Goal: Task Accomplishment & Management: Use online tool/utility

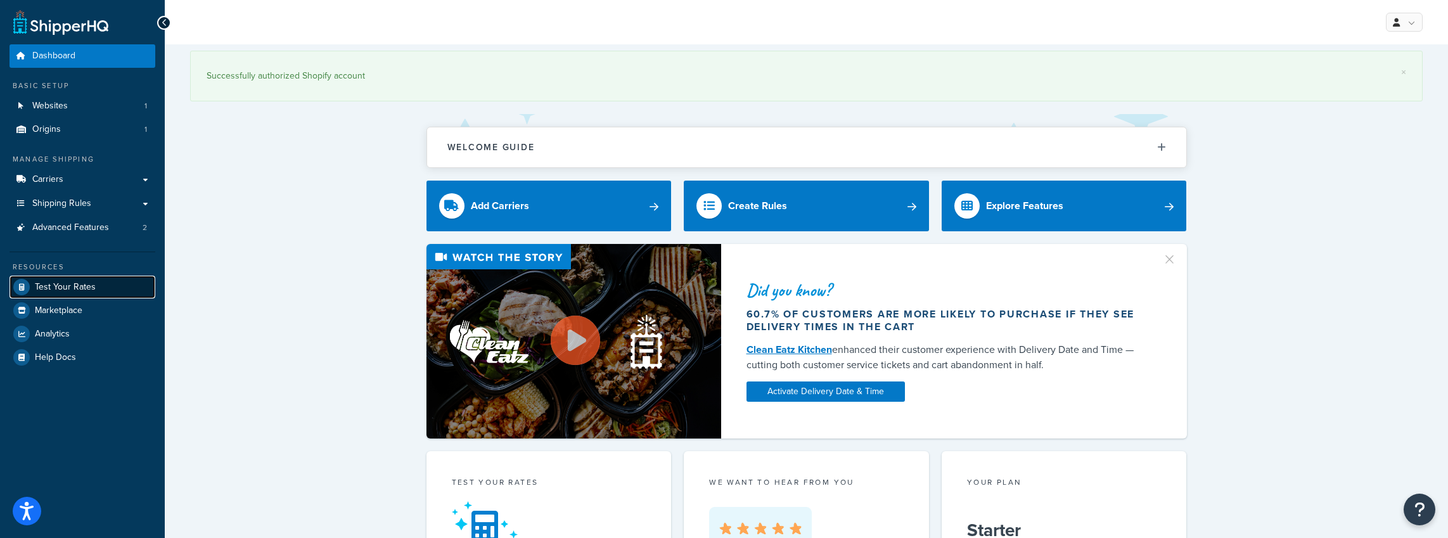
click at [68, 283] on span "Test Your Rates" at bounding box center [65, 287] width 61 height 11
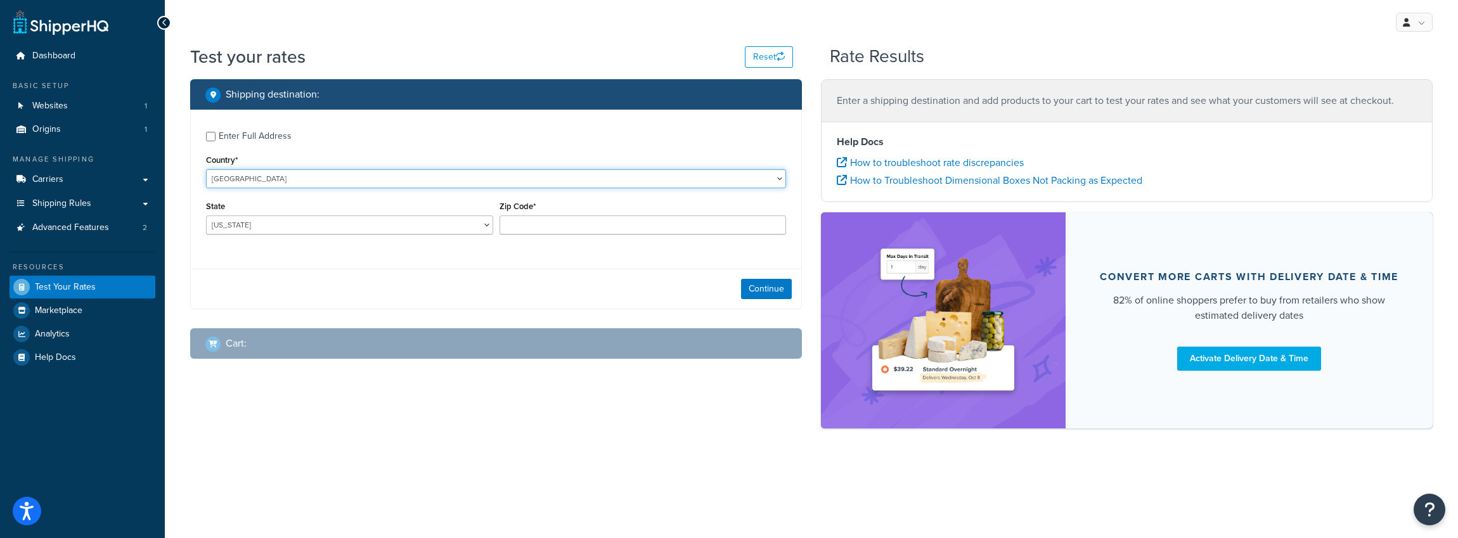
click at [257, 175] on select "United States United Kingdom Afghanistan Åland Islands Albania Algeria American…" at bounding box center [496, 178] width 580 height 19
click at [206, 169] on select "United States United Kingdom Afghanistan Åland Islands Albania Algeria American…" at bounding box center [496, 178] width 580 height 19
click at [238, 226] on select "Alabama Alaska American Samoa Arizona Arkansas Armed Forces Americas Armed Forc…" at bounding box center [349, 225] width 287 height 19
select select "VI"
click at [206, 216] on select "Alabama Alaska American Samoa Arizona Arkansas Armed Forces Americas Armed Forc…" at bounding box center [349, 225] width 287 height 19
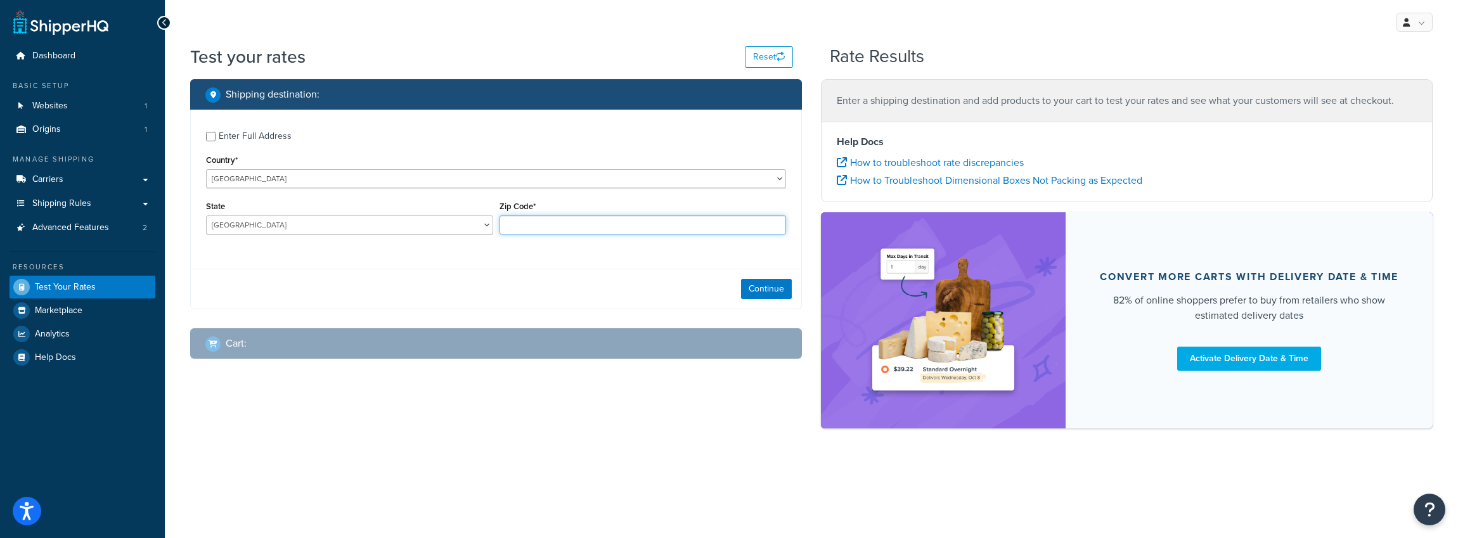
click at [541, 231] on input "Zip Code*" at bounding box center [643, 225] width 287 height 19
type input "00801"
click at [768, 285] on button "Continue" at bounding box center [766, 289] width 51 height 20
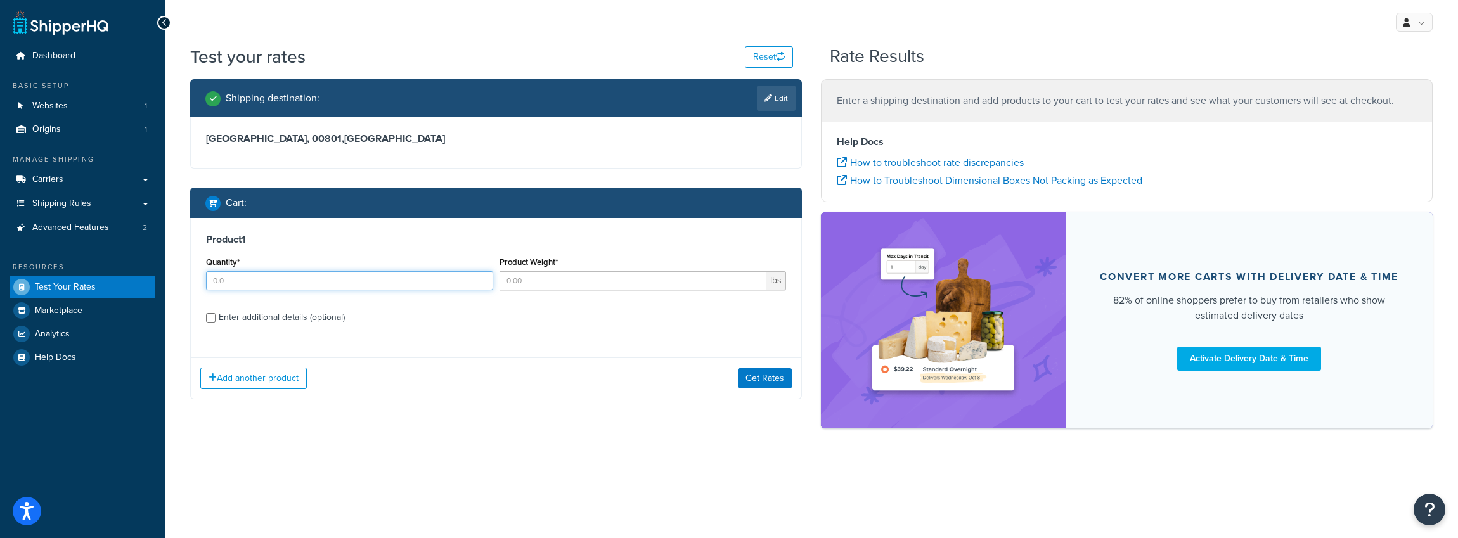
click at [259, 285] on input "Quantity*" at bounding box center [349, 280] width 287 height 19
type input "4"
click at [536, 281] on input "Product Weight*" at bounding box center [634, 280] width 268 height 19
type input "6"
click at [210, 316] on input "Enter additional details (optional)" at bounding box center [211, 318] width 10 height 10
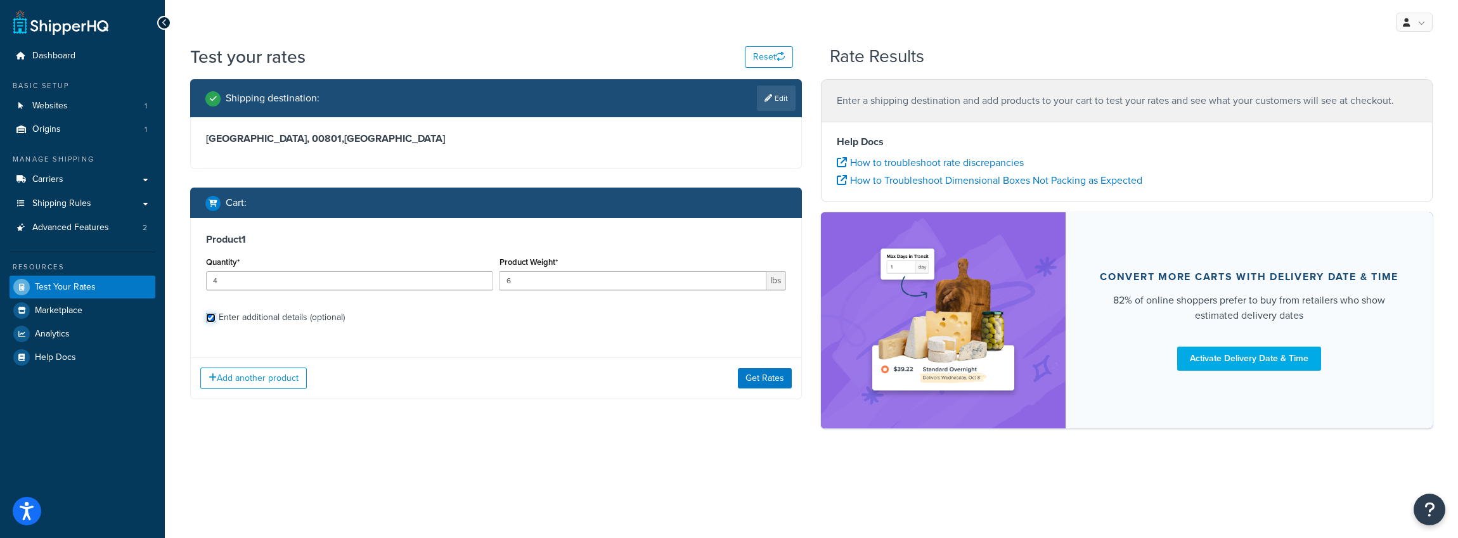
checkbox input "true"
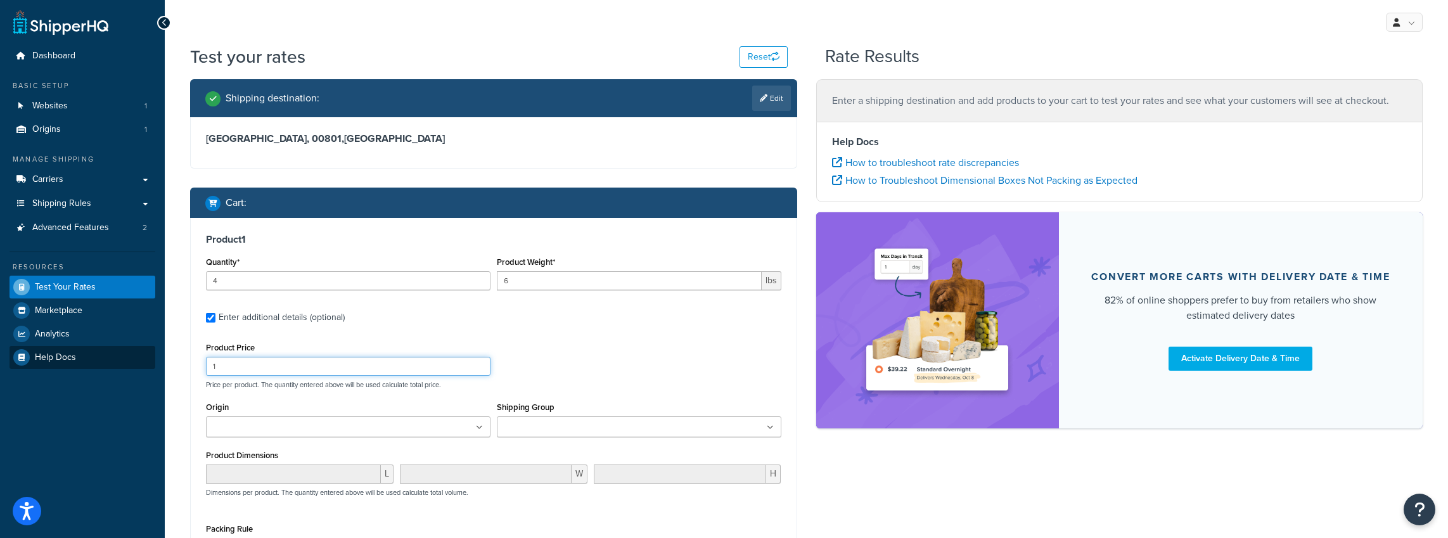
drag, startPoint x: 271, startPoint y: 363, endPoint x: 150, endPoint y: 354, distance: 120.8
click at [150, 354] on div "Dashboard Basic Setup Websites 1 Origins 1 Manage Shipping Carriers Carriers Al…" at bounding box center [724, 375] width 1448 height 750
type input "200"
click at [255, 429] on input "Origin" at bounding box center [266, 428] width 112 height 14
click at [571, 426] on input "Shipping Group" at bounding box center [557, 428] width 112 height 14
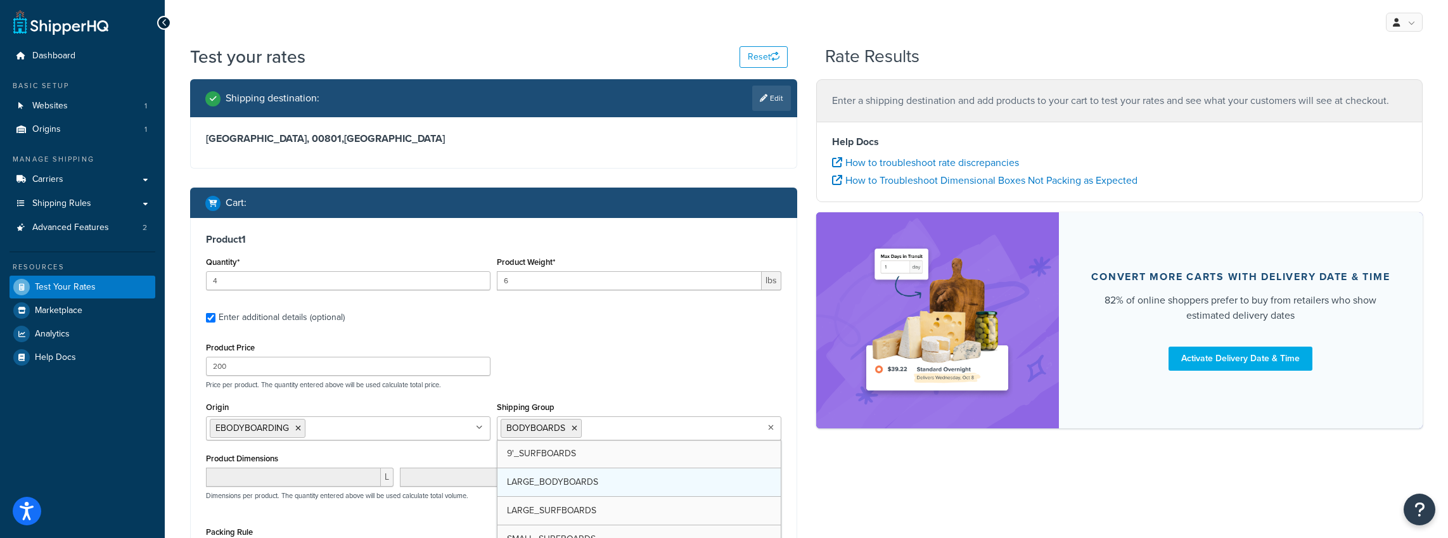
scroll to position [3, 0]
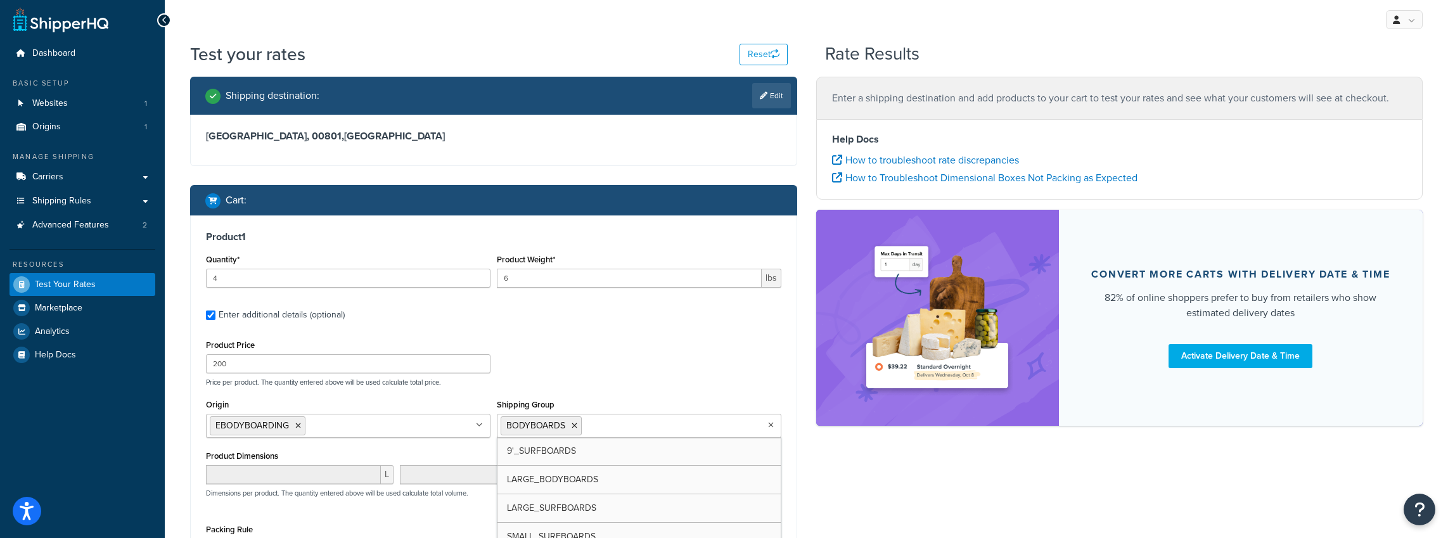
click at [602, 329] on div "Product 1 Quantity* 4 Product Weight* 6 lbs Enter additional details (optional)…" at bounding box center [494, 416] width 606 height 401
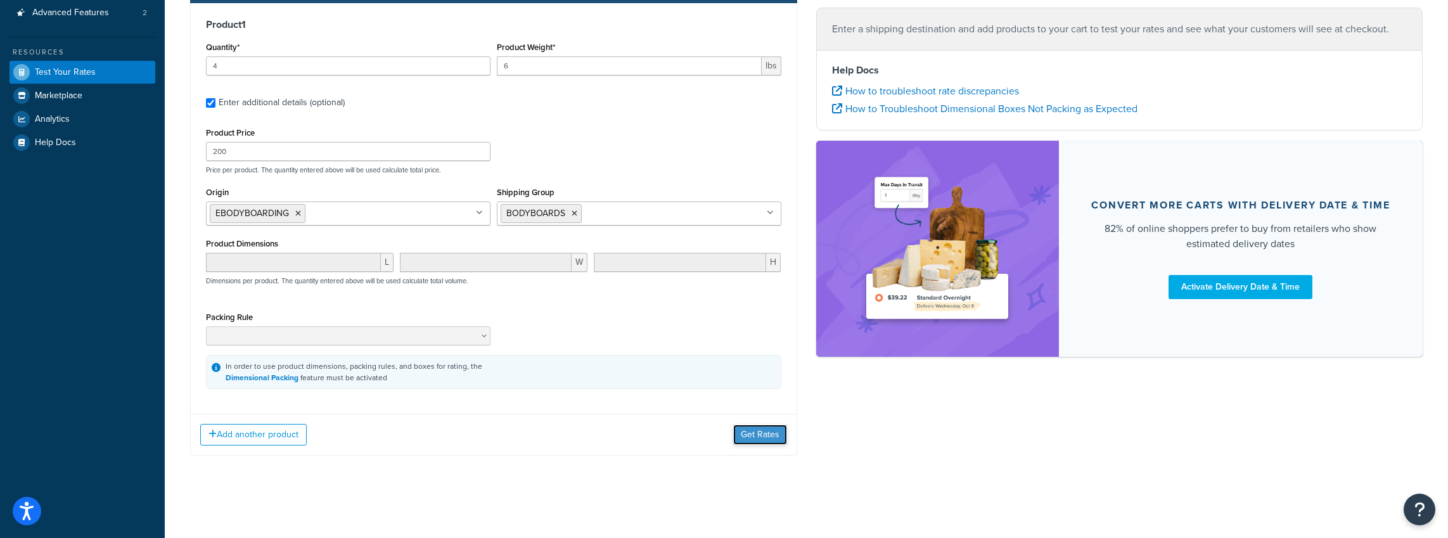
click at [768, 437] on button "Get Rates" at bounding box center [760, 435] width 54 height 20
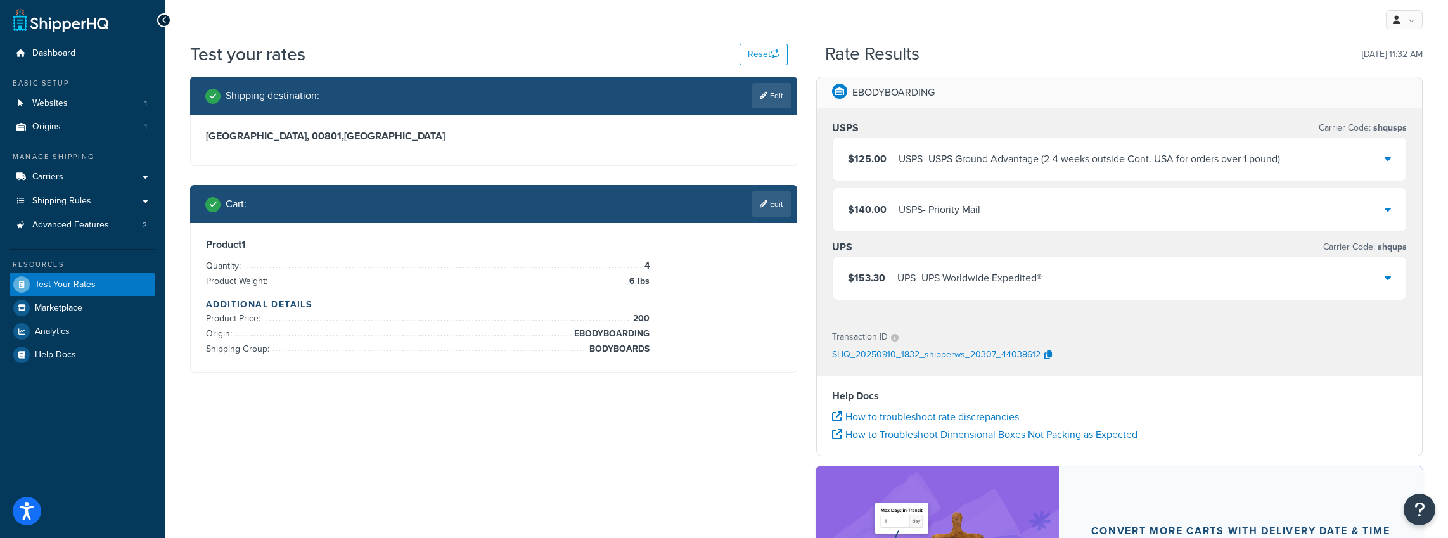
click at [1389, 159] on icon at bounding box center [1388, 158] width 6 height 10
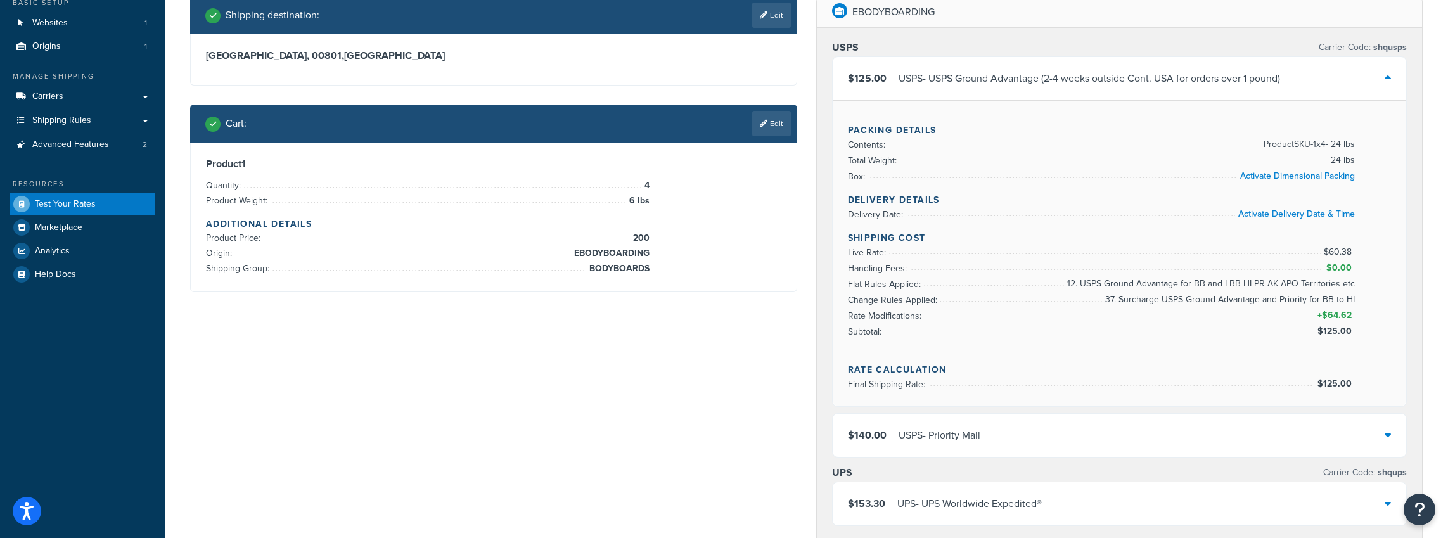
scroll to position [76, 0]
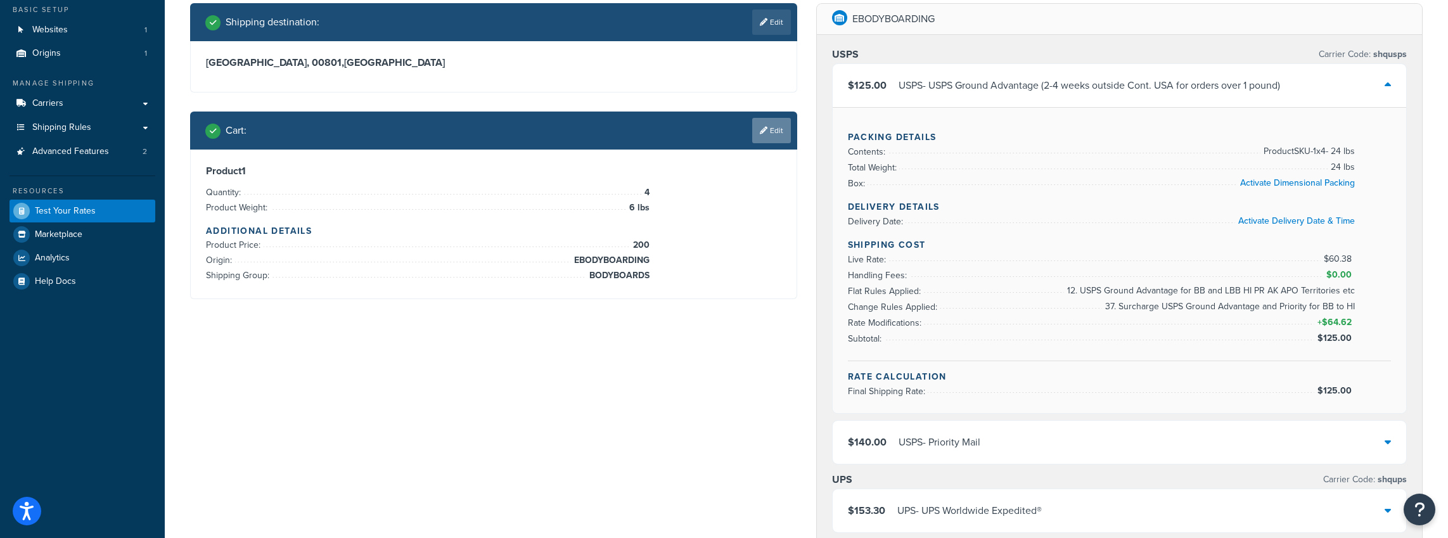
click at [780, 129] on link "Edit" at bounding box center [771, 130] width 39 height 25
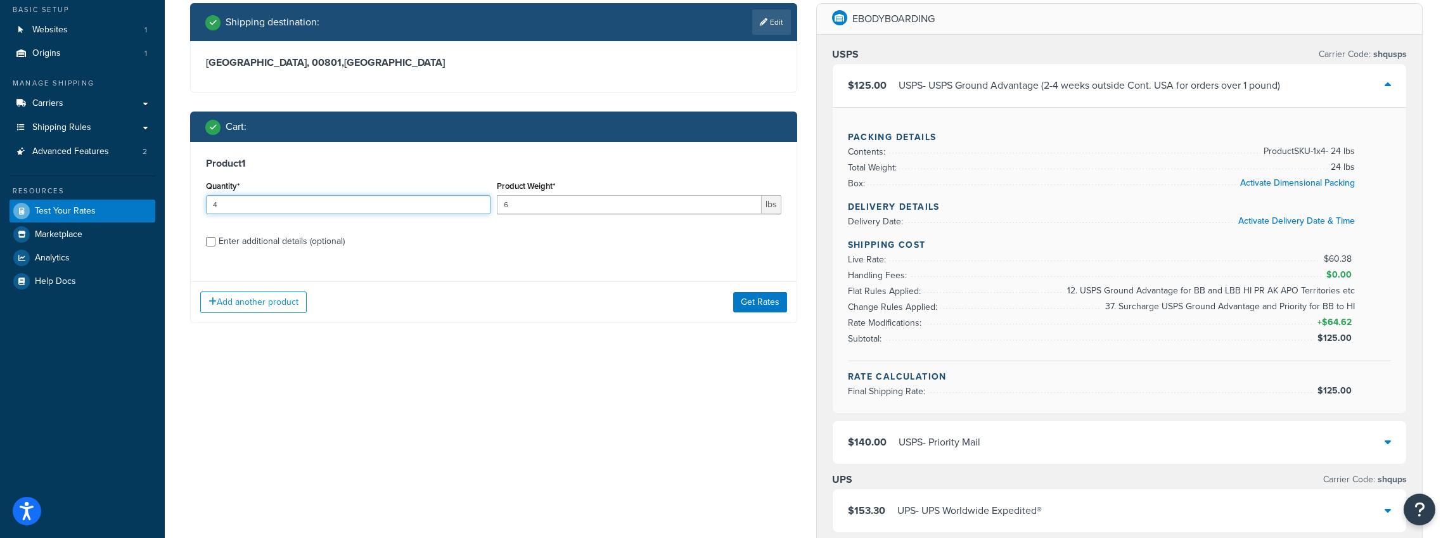
drag, startPoint x: 235, startPoint y: 211, endPoint x: 164, endPoint y: 200, distance: 72.5
click at [164, 200] on div "Dashboard Basic Setup Websites 1 Origins 1 Manage Shipping Carriers Carriers Al…" at bounding box center [724, 457] width 1448 height 1067
type input "3"
click at [743, 304] on button "Get Rates" at bounding box center [760, 302] width 54 height 20
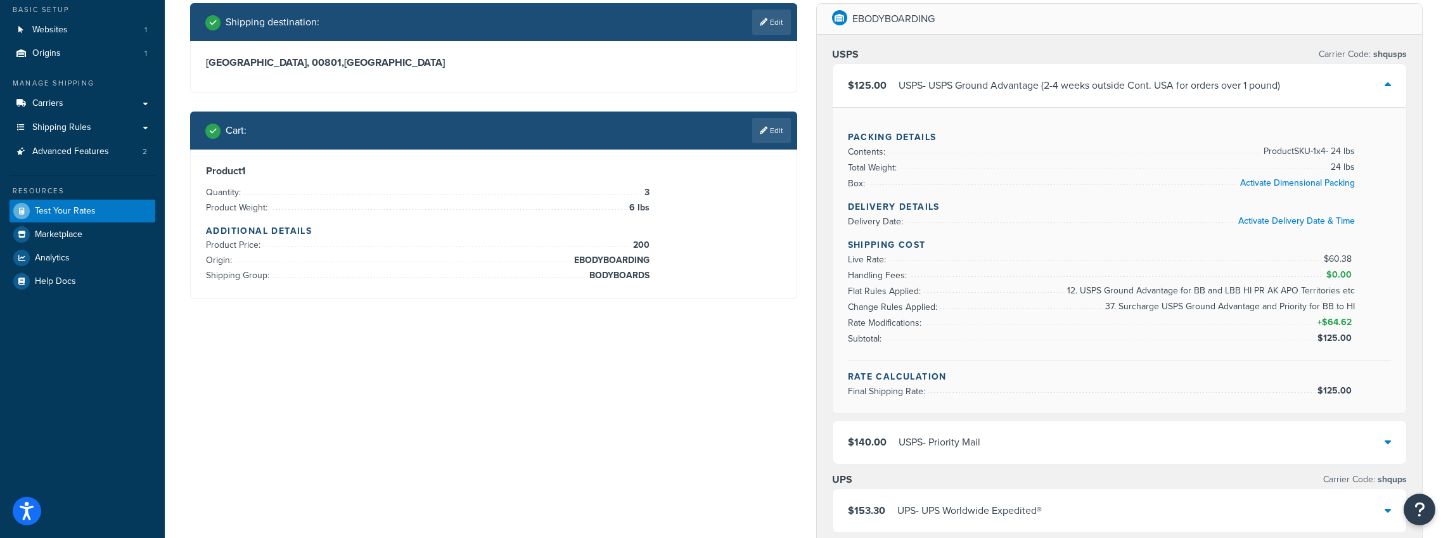
scroll to position [0, 0]
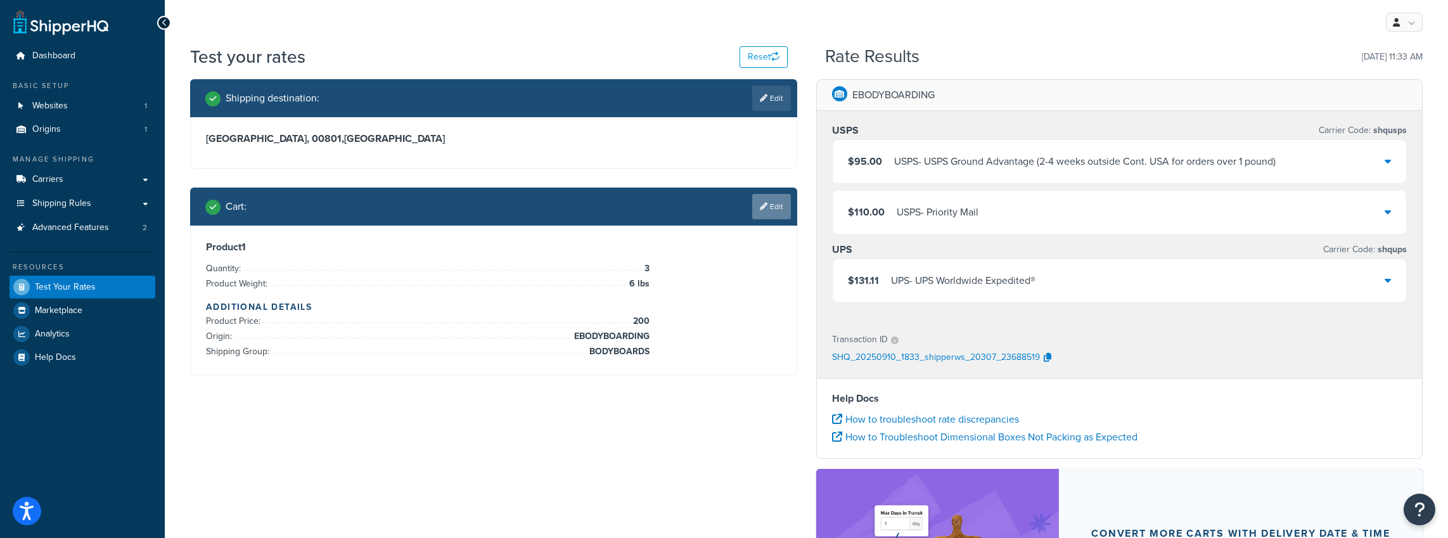
click at [776, 210] on link "Edit" at bounding box center [771, 206] width 39 height 25
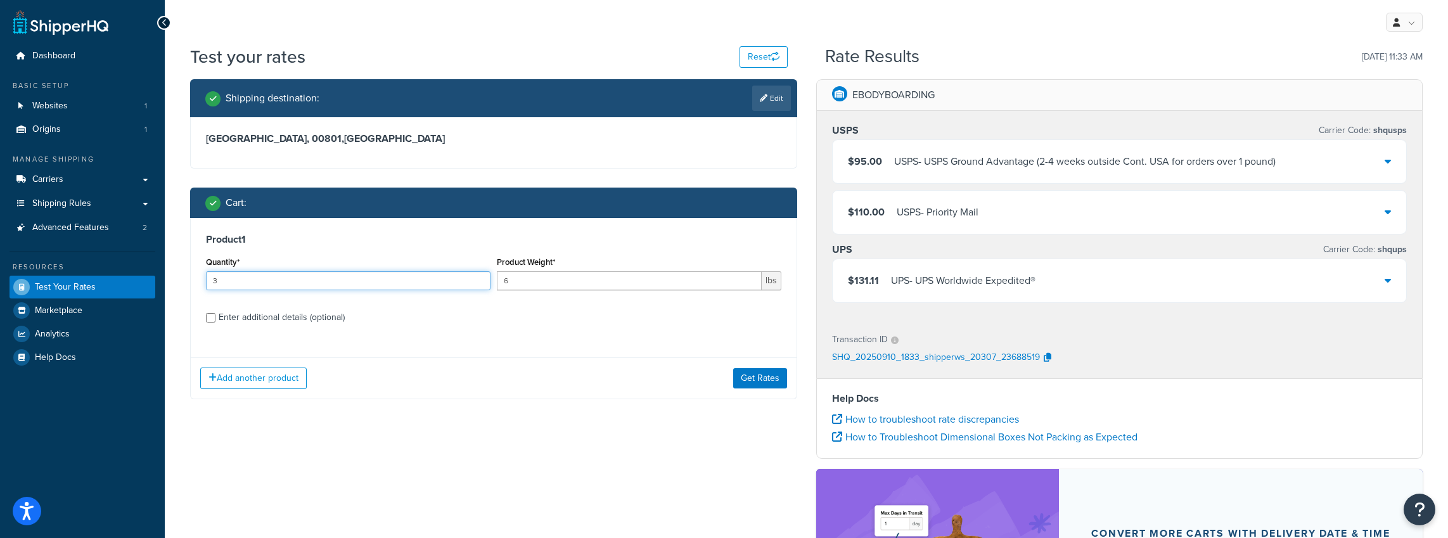
drag, startPoint x: 248, startPoint y: 285, endPoint x: 144, endPoint y: 284, distance: 104.6
click at [134, 285] on div "Dashboard Basic Setup Websites 1 Origins 1 Manage Shipping Carriers Carriers Al…" at bounding box center [724, 380] width 1448 height 761
type input "4"
click at [749, 380] on button "Get Rates" at bounding box center [760, 378] width 54 height 20
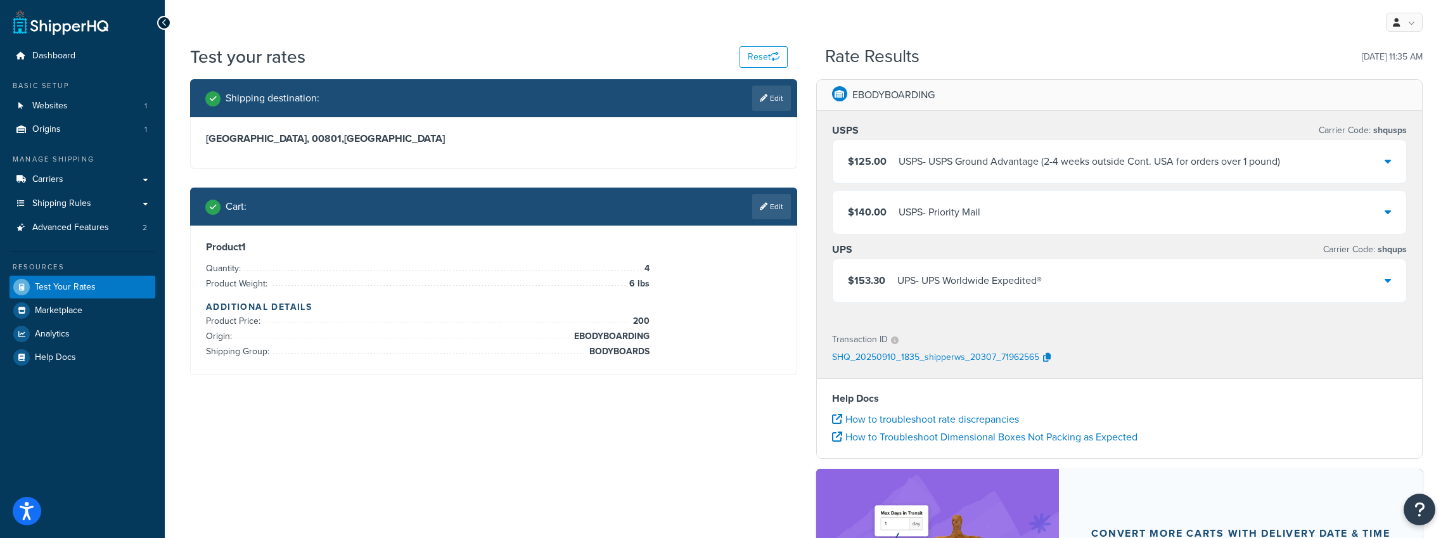
click at [1385, 214] on icon at bounding box center [1388, 212] width 6 height 10
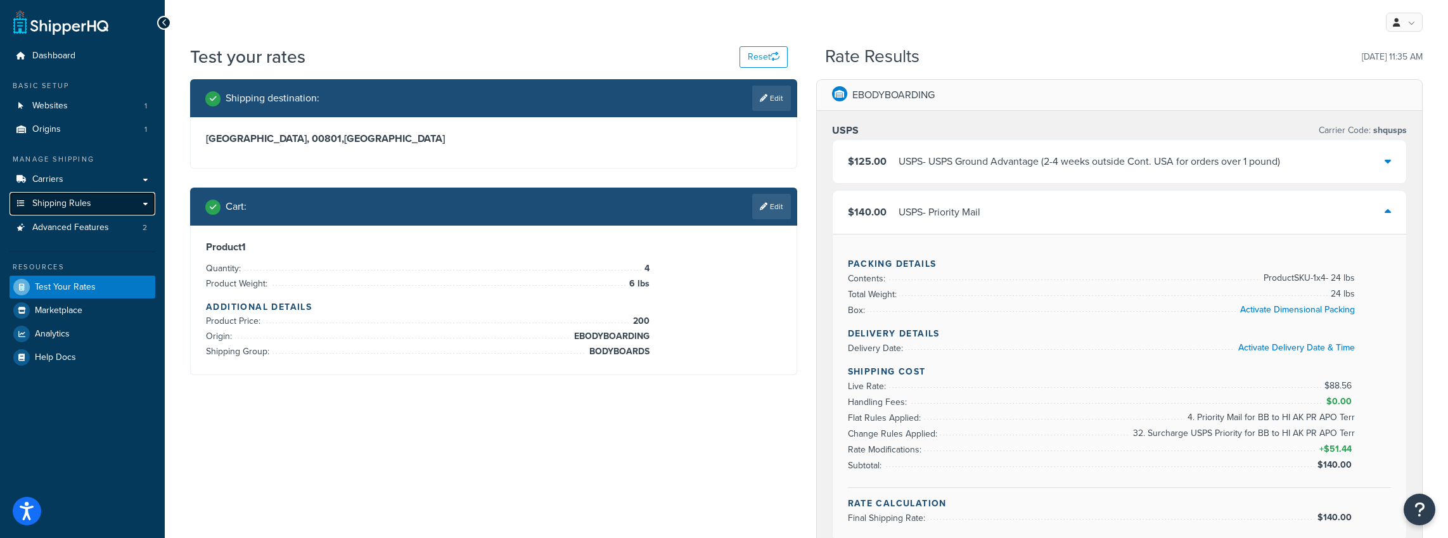
click at [58, 203] on span "Shipping Rules" at bounding box center [61, 203] width 59 height 11
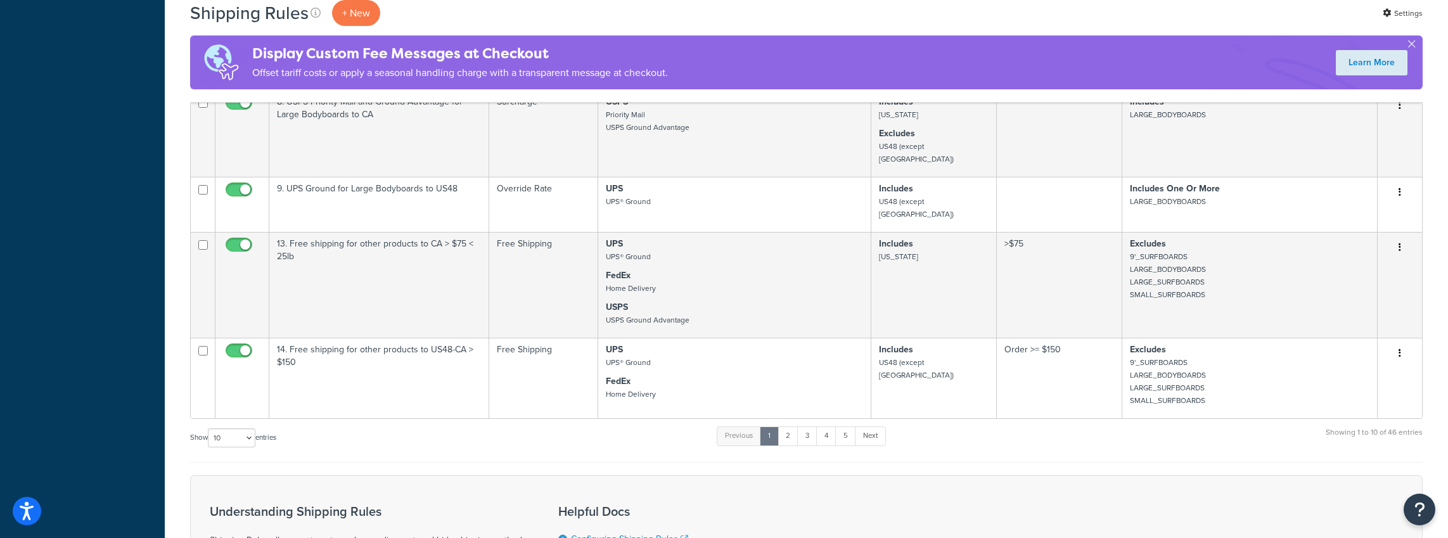
scroll to position [825, 0]
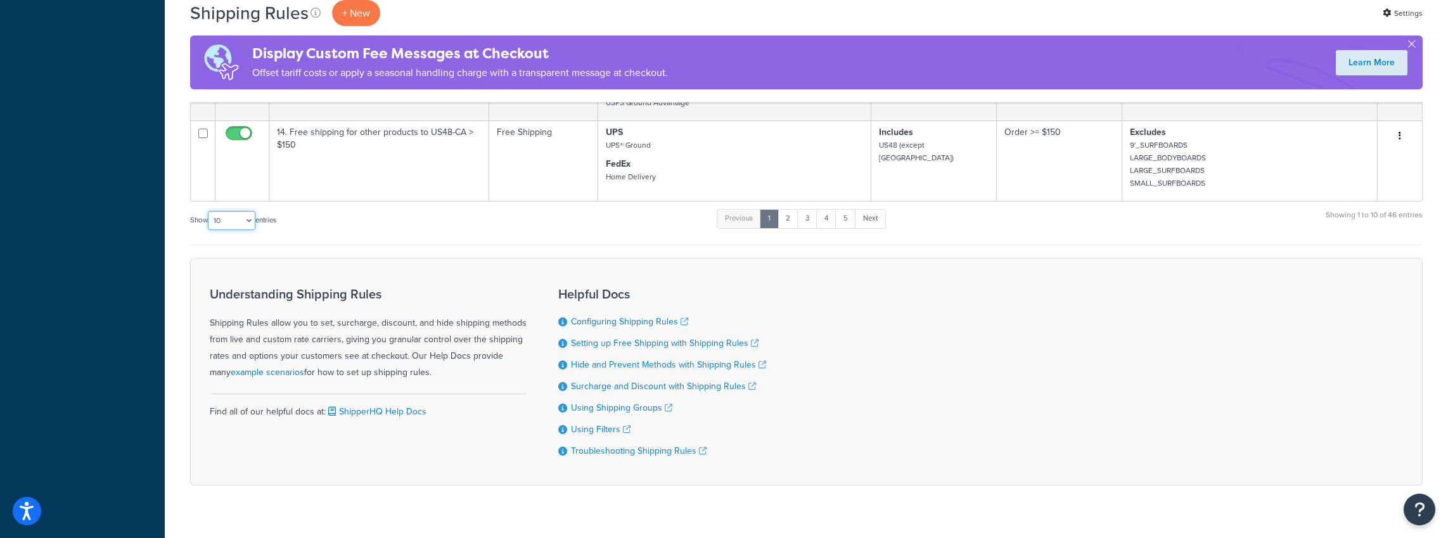
click at [227, 211] on select "10 15 25 50 100 1000" at bounding box center [232, 220] width 48 height 19
select select "50"
click at [209, 211] on select "10 15 25 50 100 1000" at bounding box center [232, 220] width 48 height 19
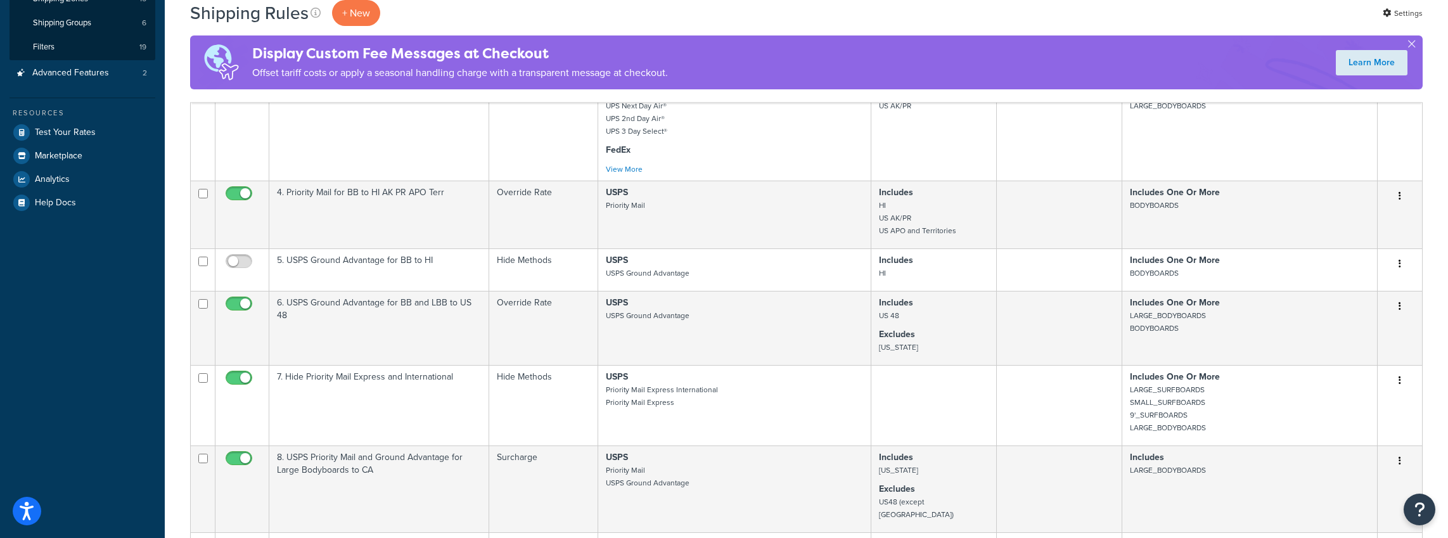
scroll to position [233, 0]
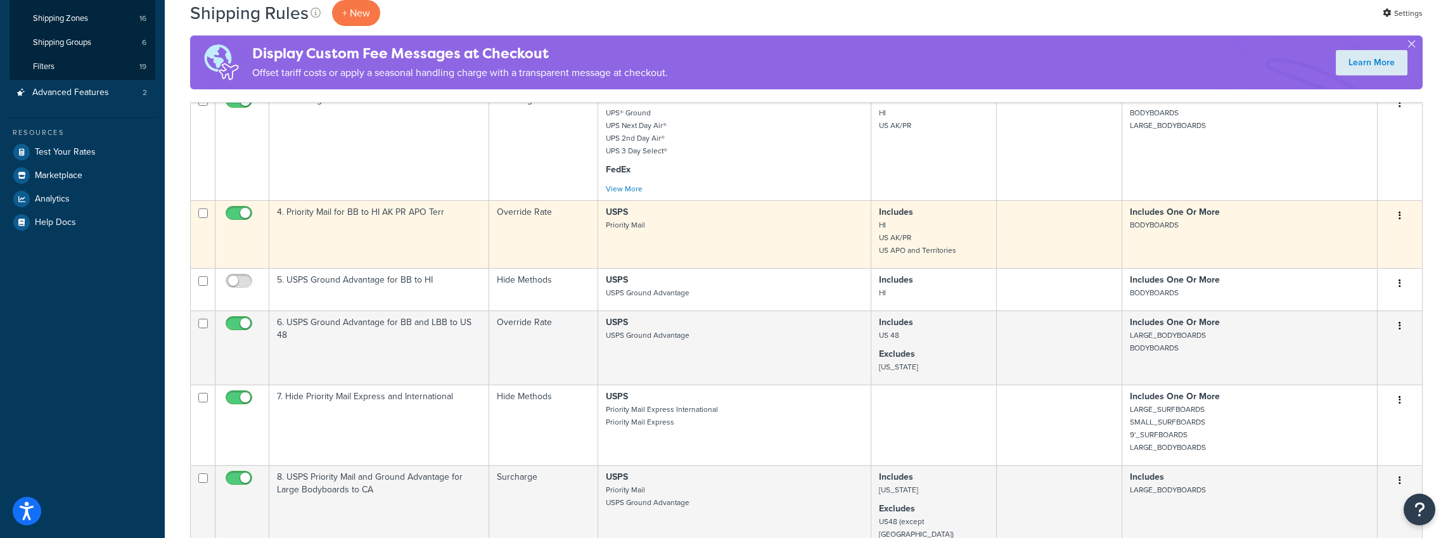
click at [1403, 210] on button "button" at bounding box center [1400, 216] width 18 height 20
click at [1358, 229] on link "Edit" at bounding box center [1358, 240] width 100 height 26
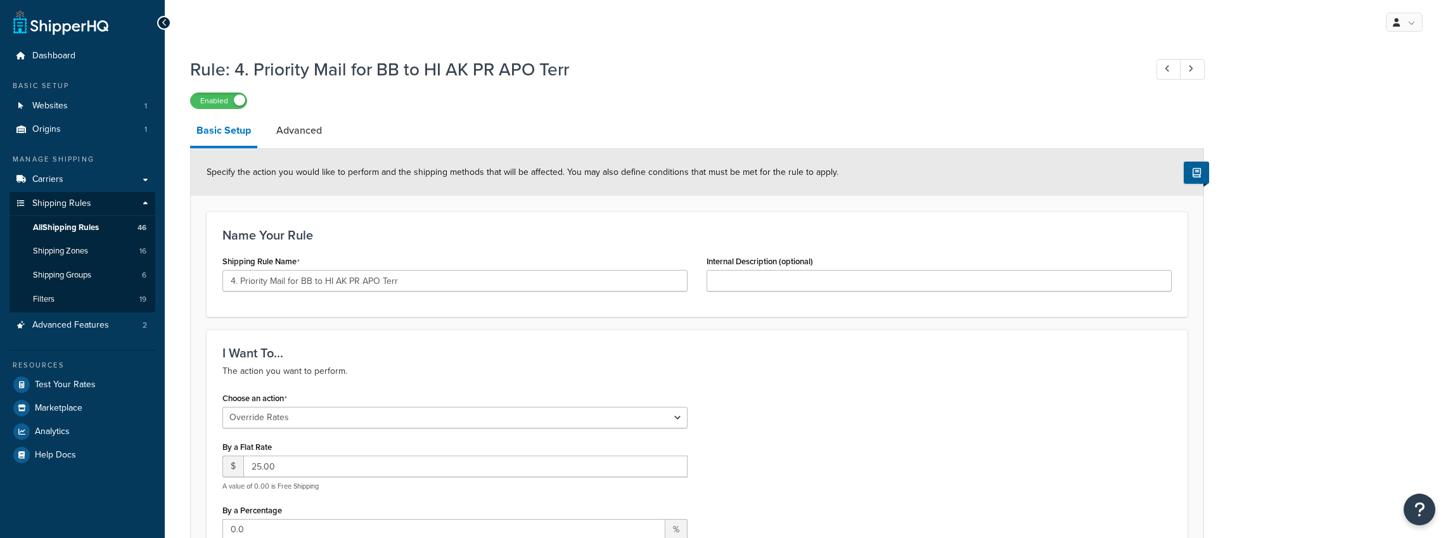
select select "OVERRIDE"
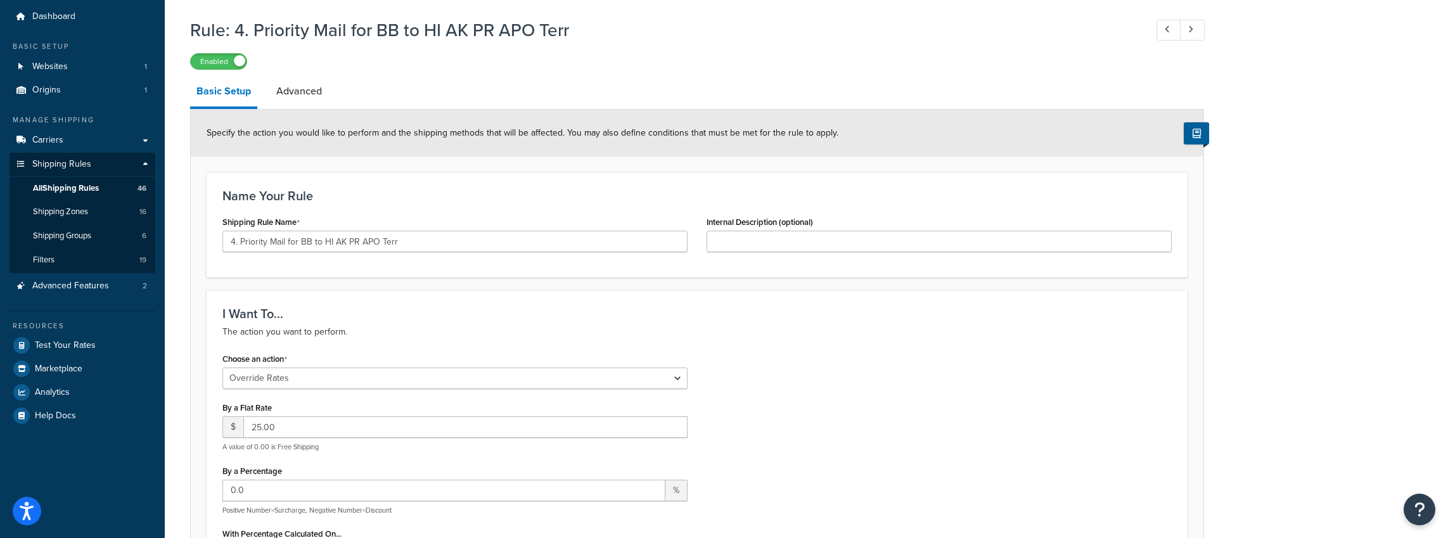
scroll to position [37, 0]
click at [306, 91] on link "Advanced" at bounding box center [299, 93] width 58 height 30
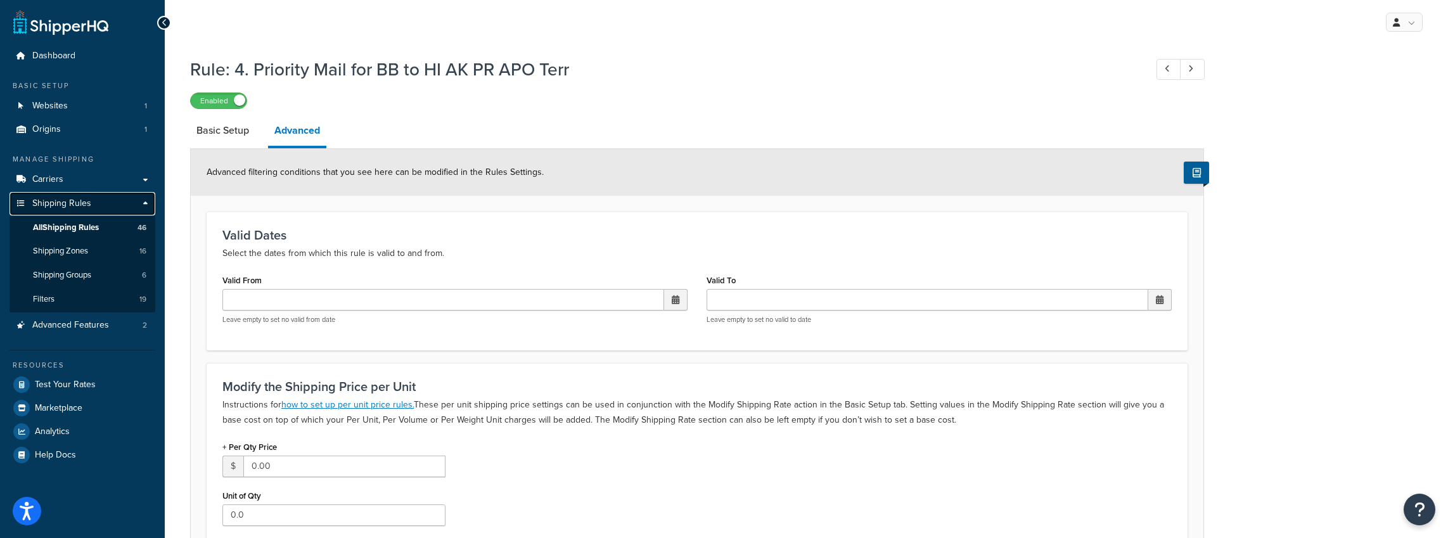
click at [59, 200] on span "Shipping Rules" at bounding box center [61, 203] width 59 height 11
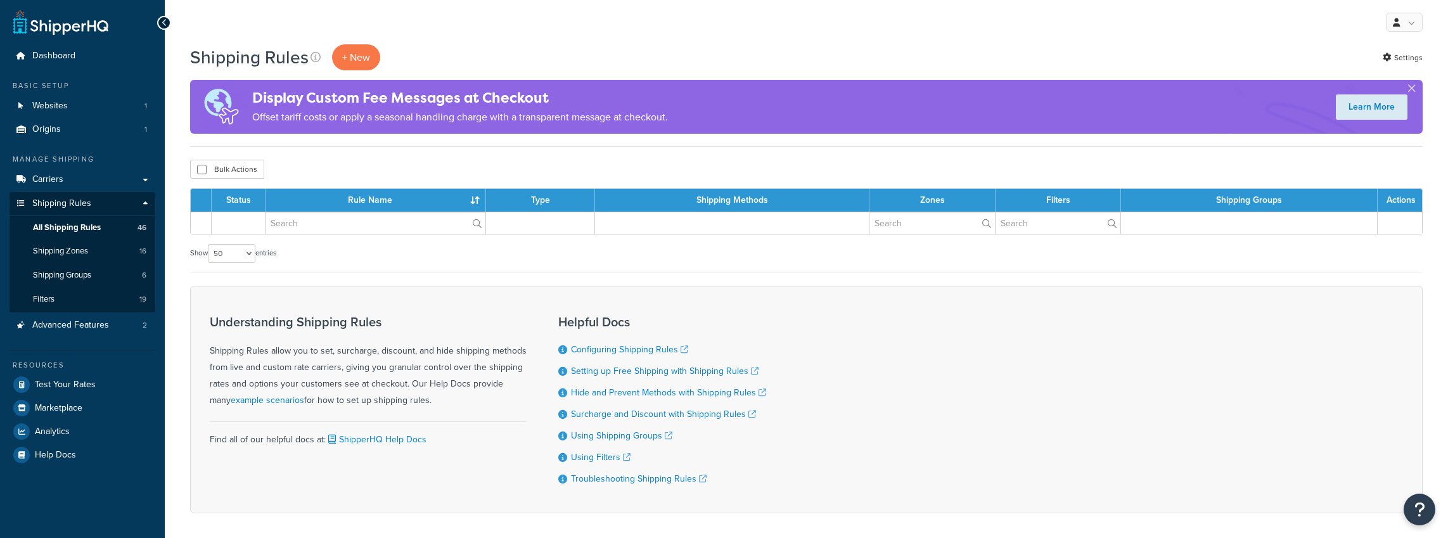
select select "50"
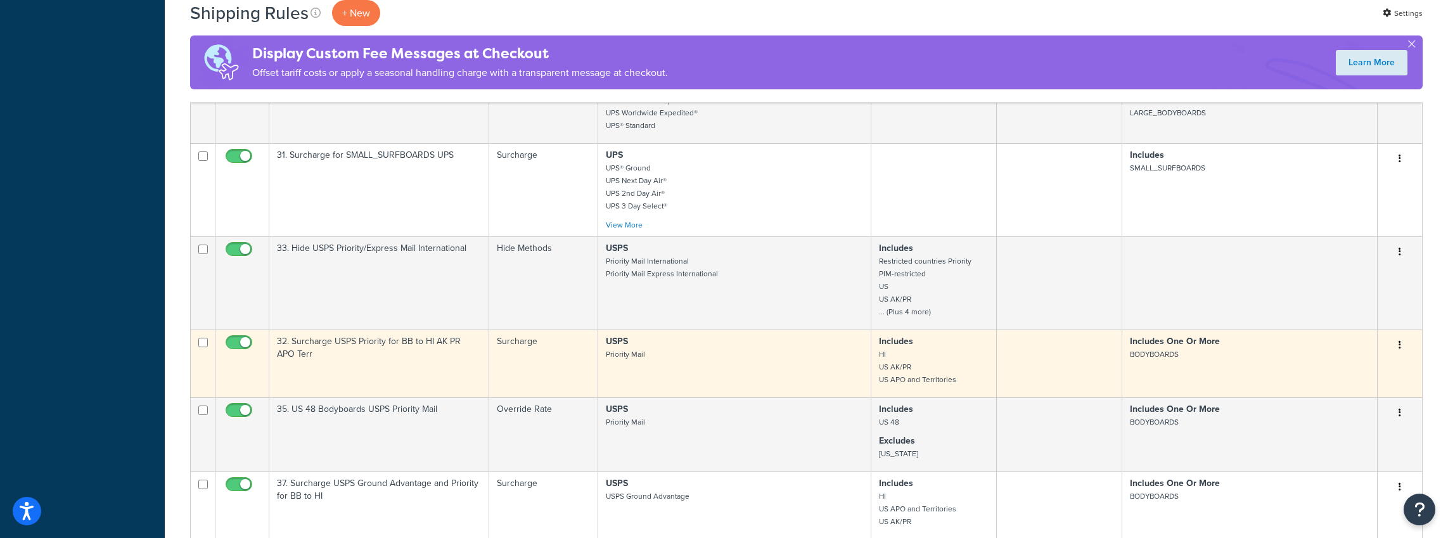
scroll to position [1964, 0]
click at [1405, 335] on button "button" at bounding box center [1400, 345] width 18 height 20
click at [1328, 356] on link "Edit" at bounding box center [1358, 369] width 100 height 26
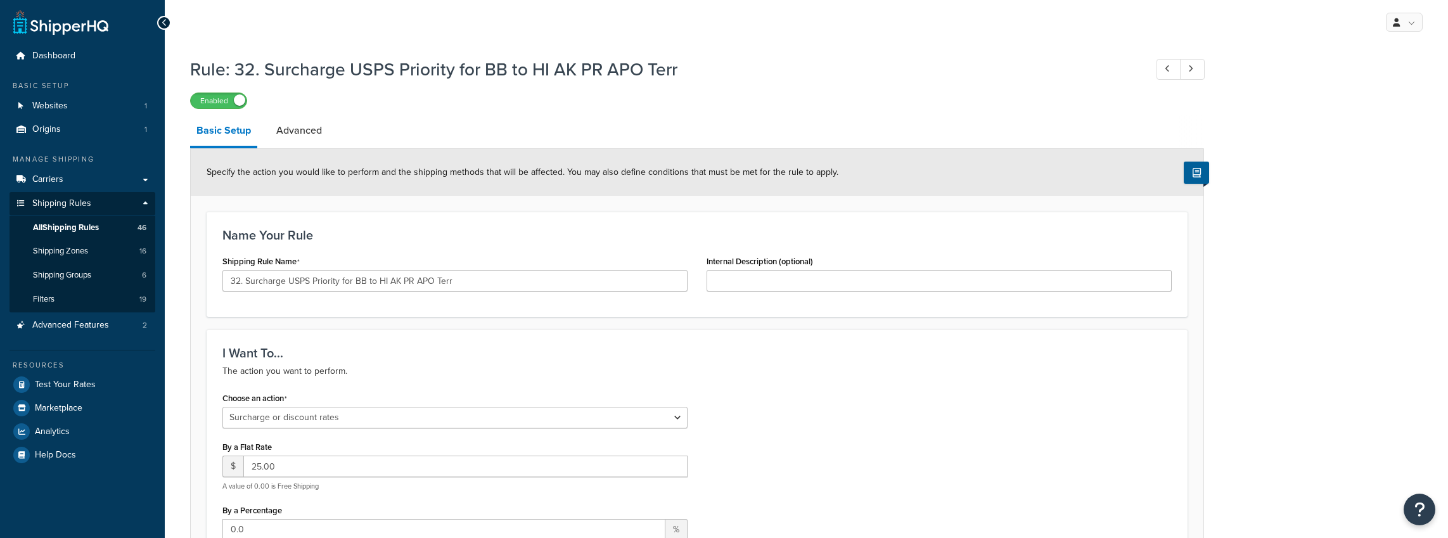
select select "SURCHARGE"
select select "SHIPPING_GROUP"
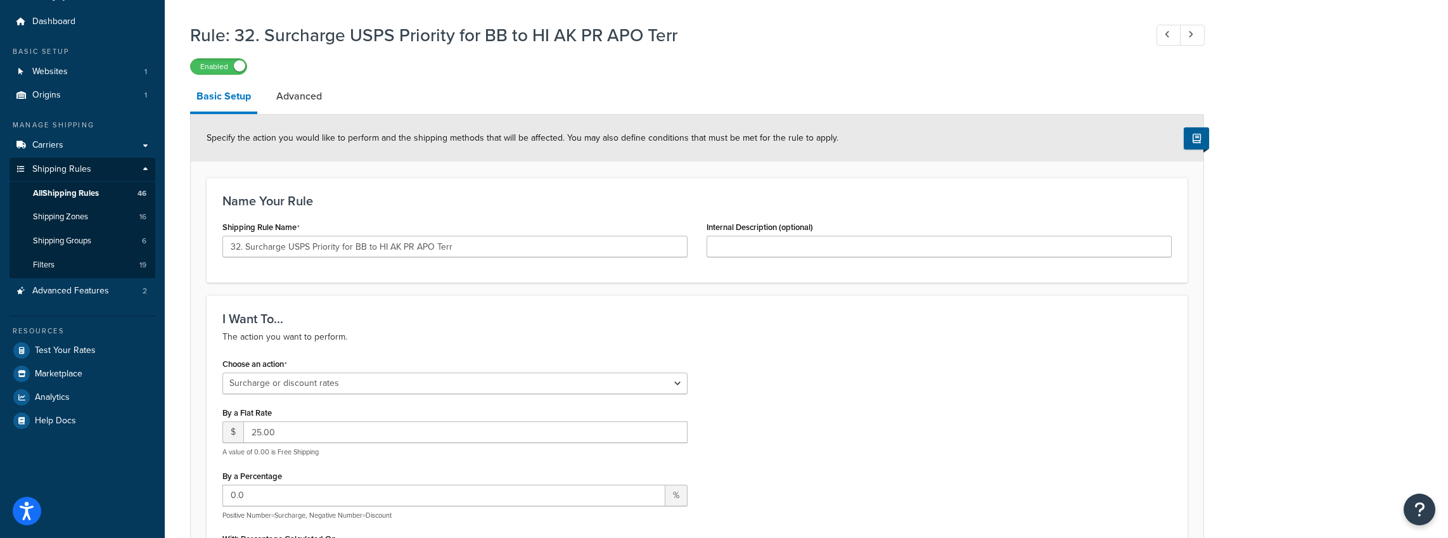
scroll to position [13, 0]
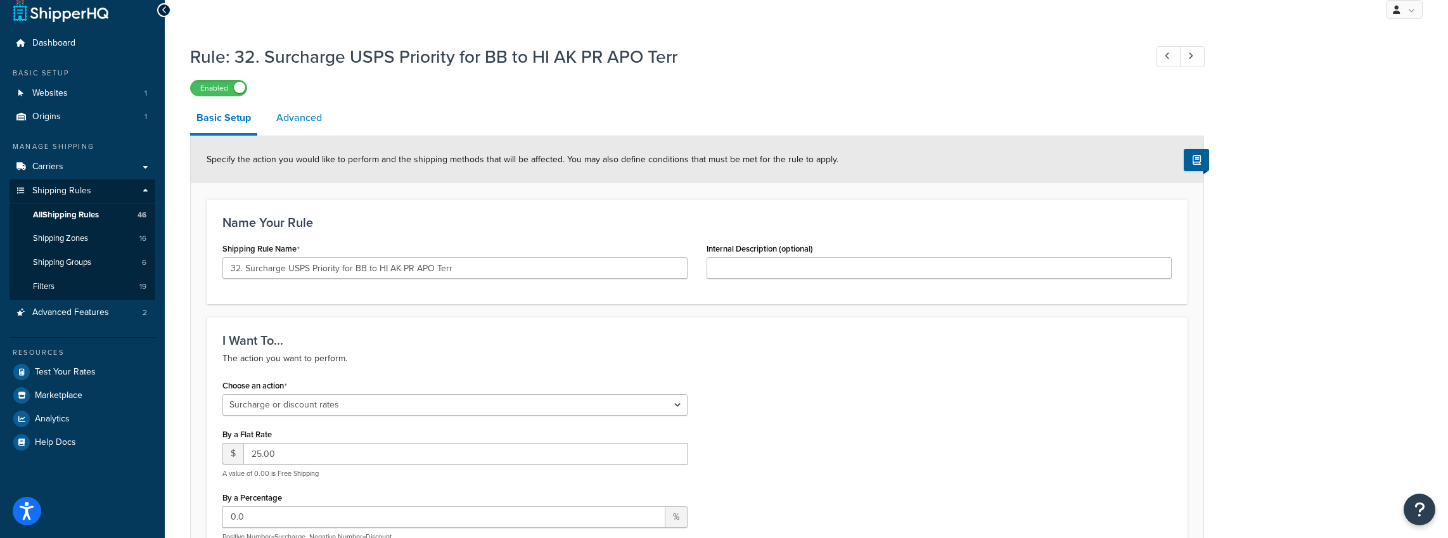
click at [289, 126] on link "Advanced" at bounding box center [299, 118] width 58 height 30
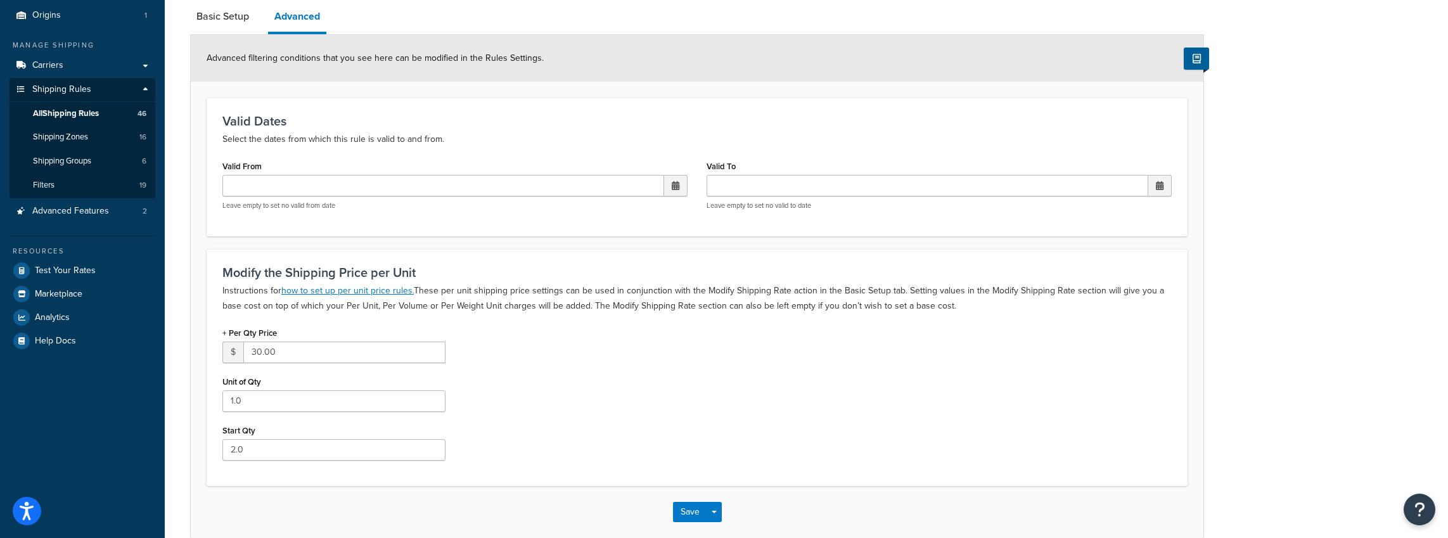
scroll to position [123, 0]
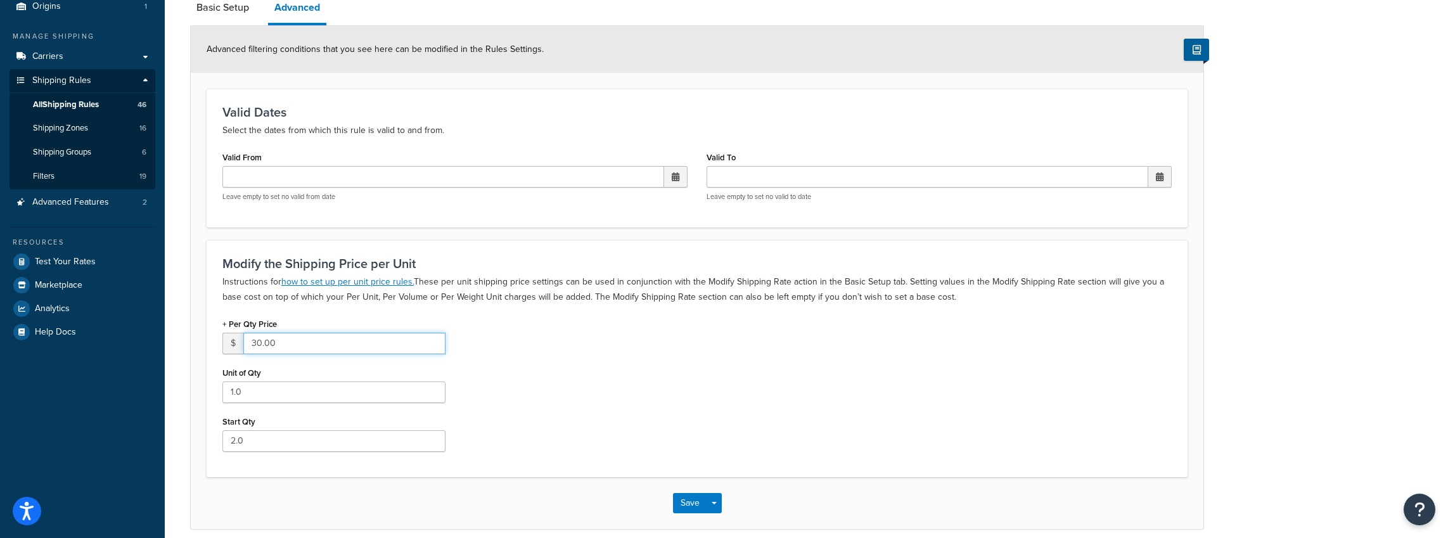
drag, startPoint x: 298, startPoint y: 347, endPoint x: 167, endPoint y: 342, distance: 130.7
click at [167, 342] on div "Rule: 32. Surcharge USPS Priority for BB to HI AK PR APO Terr Enabled Basic Set…" at bounding box center [807, 245] width 1284 height 634
type input "35"
click at [680, 504] on button "Save" at bounding box center [690, 503] width 34 height 20
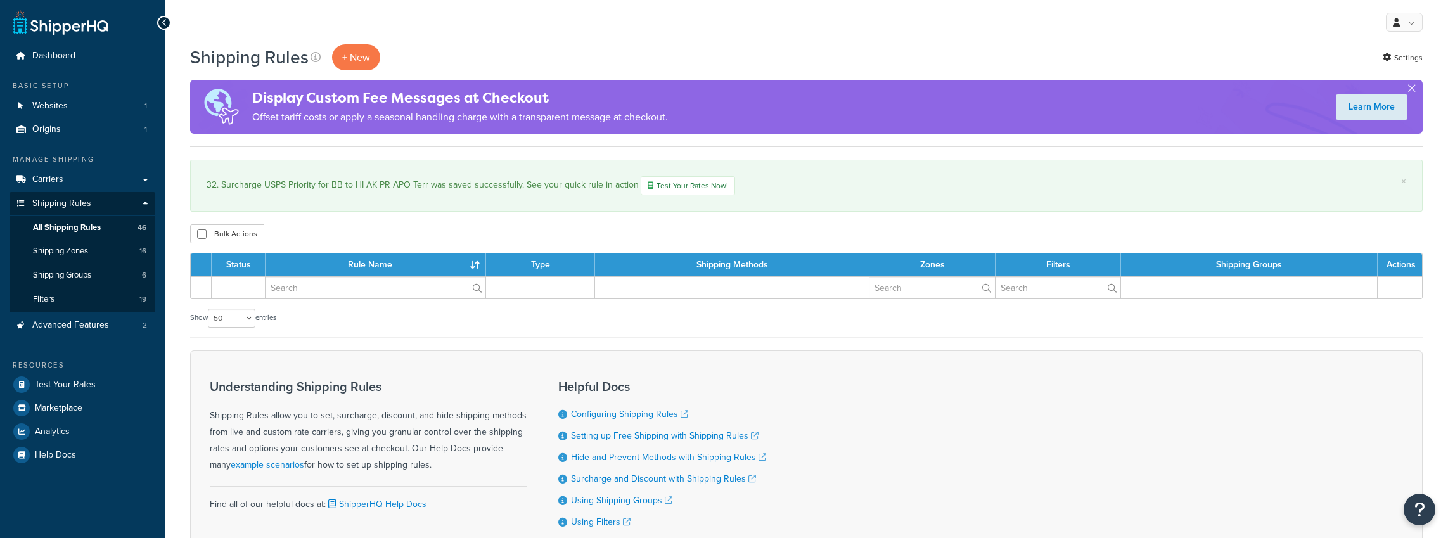
select select "50"
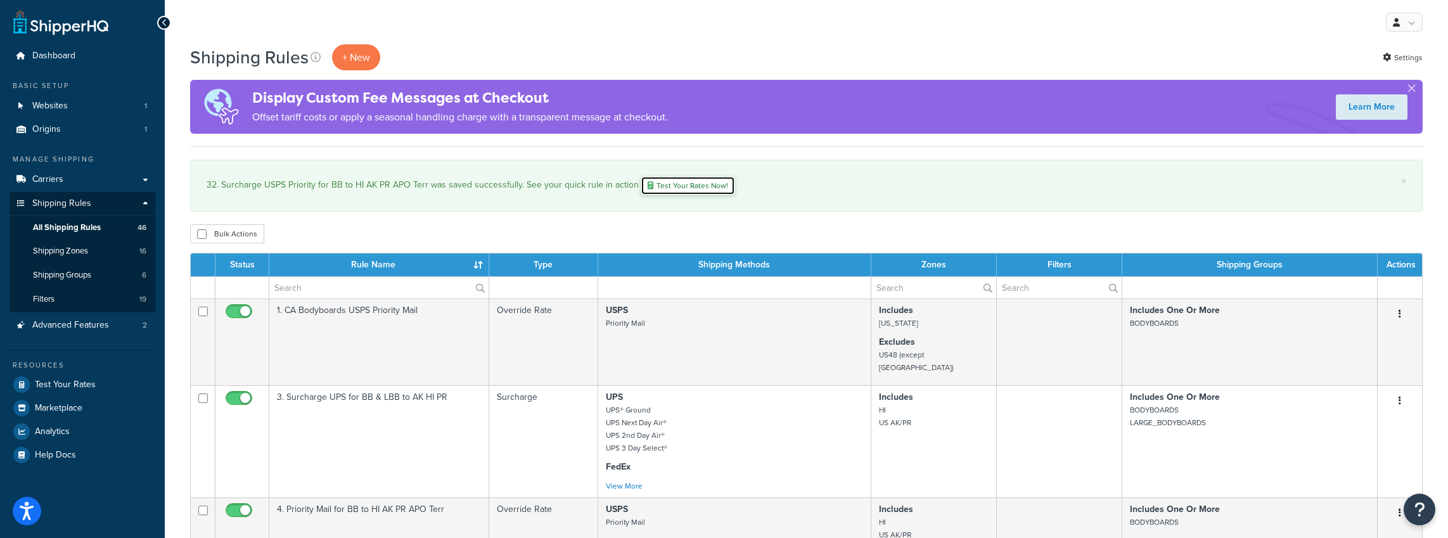
click at [709, 189] on link "Test Your Rates Now!" at bounding box center [688, 185] width 94 height 19
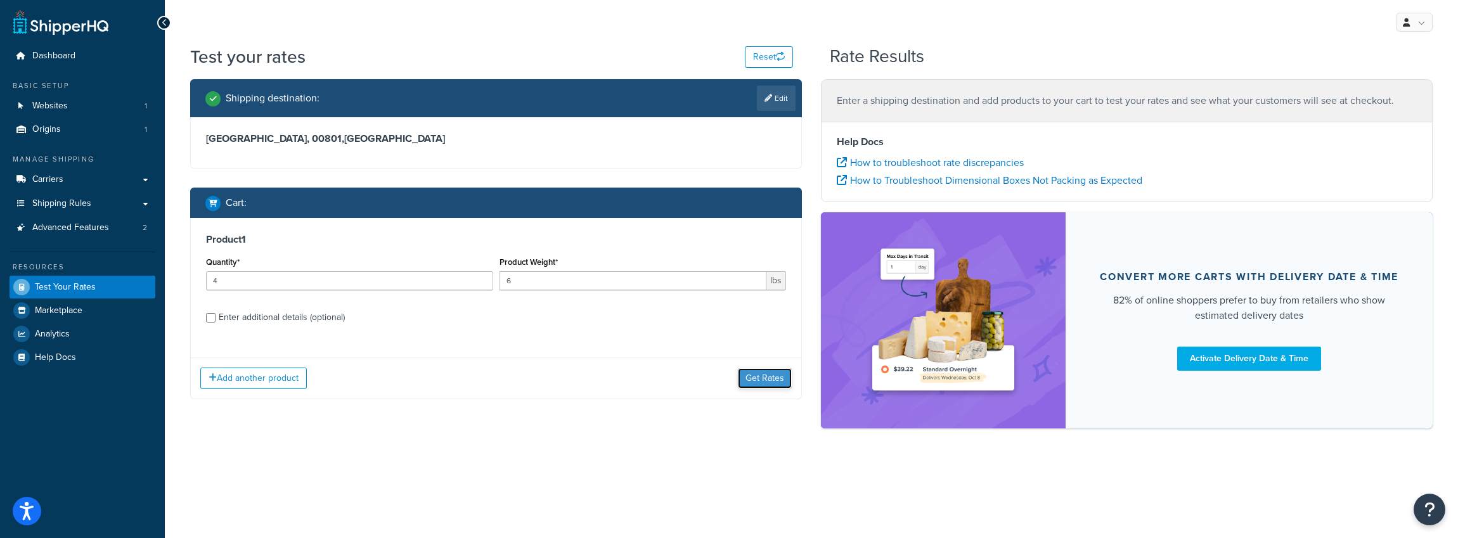
click at [785, 383] on button "Get Rates" at bounding box center [765, 378] width 54 height 20
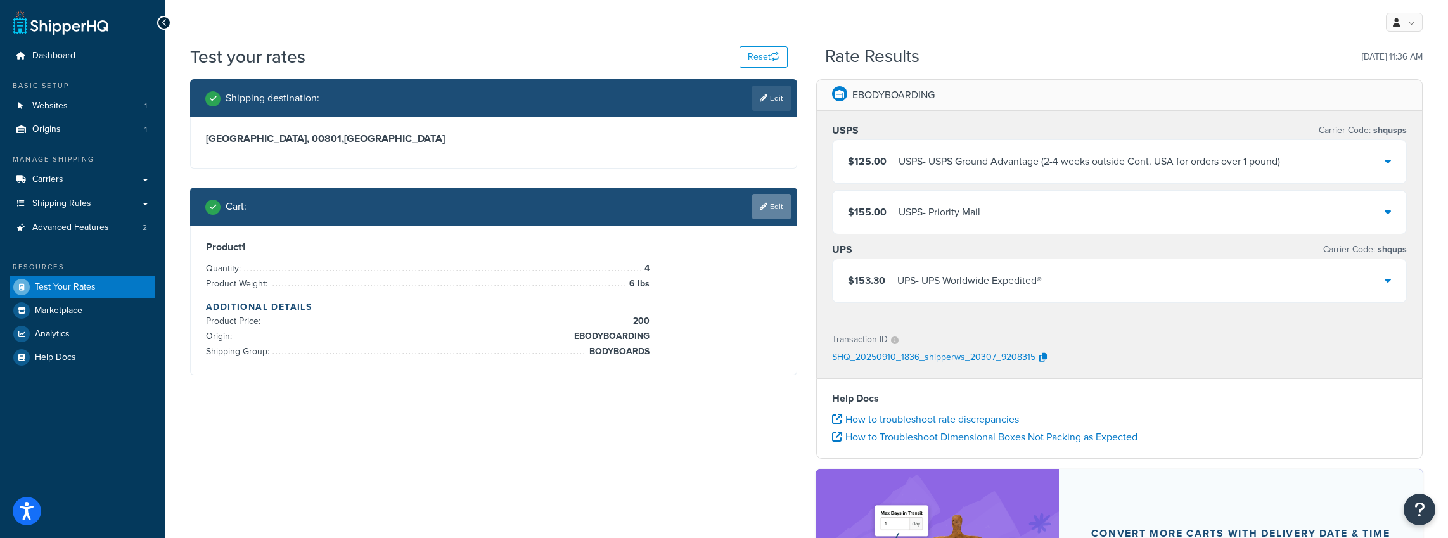
click at [780, 207] on link "Edit" at bounding box center [771, 206] width 39 height 25
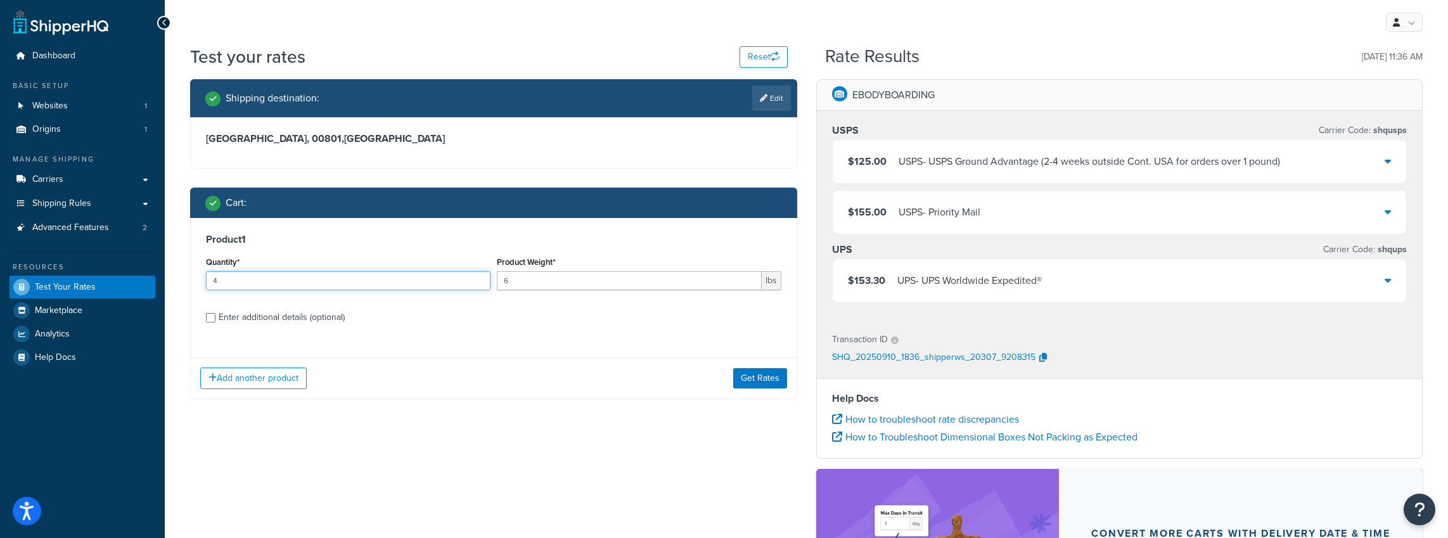
click at [173, 275] on div "Test your rates Reset Rate Results 09/10/2025, 11:36 AM Shipping destination : …" at bounding box center [807, 386] width 1284 height 685
type input "2"
click at [749, 386] on button "Get Rates" at bounding box center [760, 378] width 54 height 20
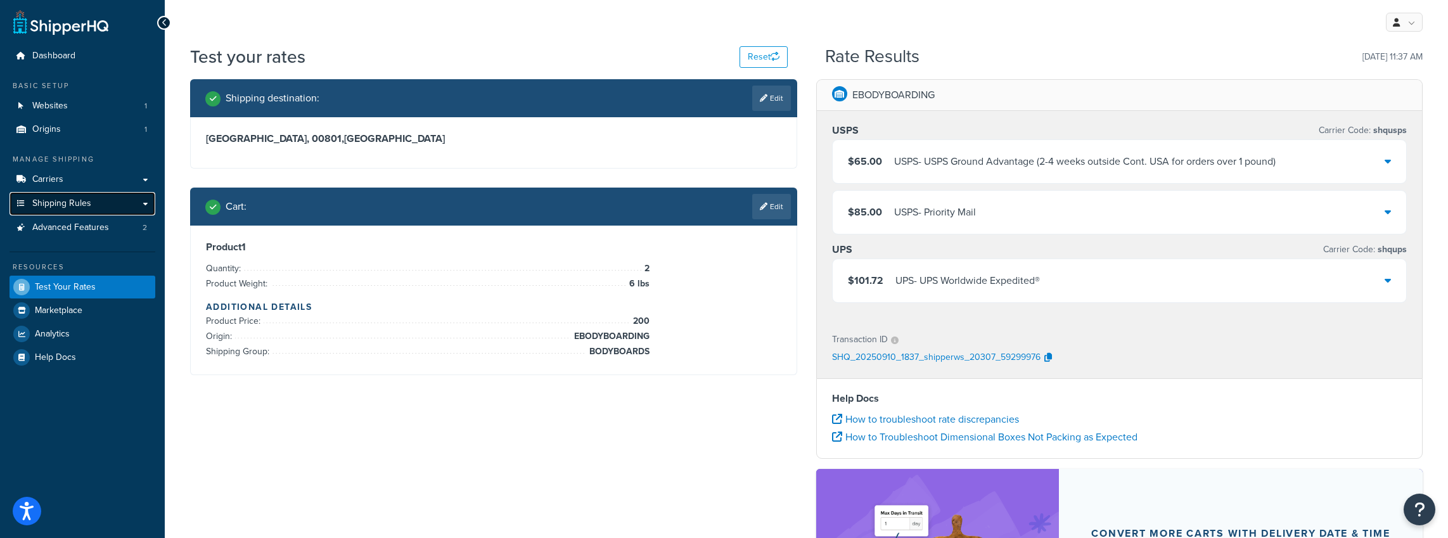
click at [72, 206] on span "Shipping Rules" at bounding box center [61, 203] width 59 height 11
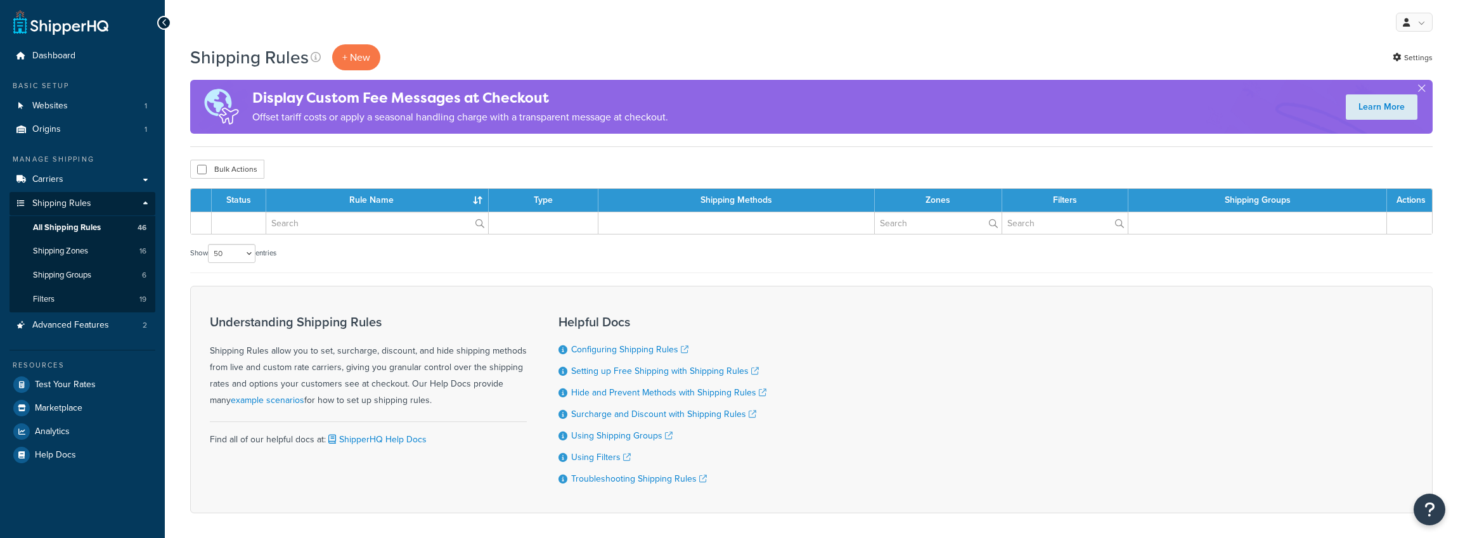
select select "50"
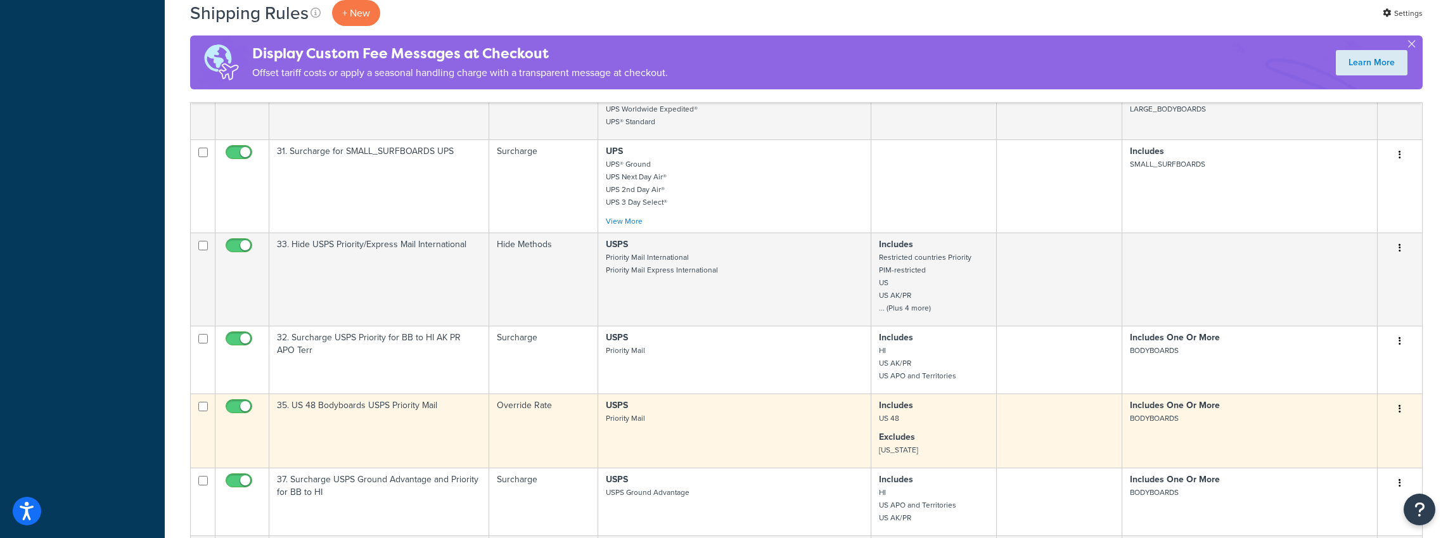
scroll to position [1982, 0]
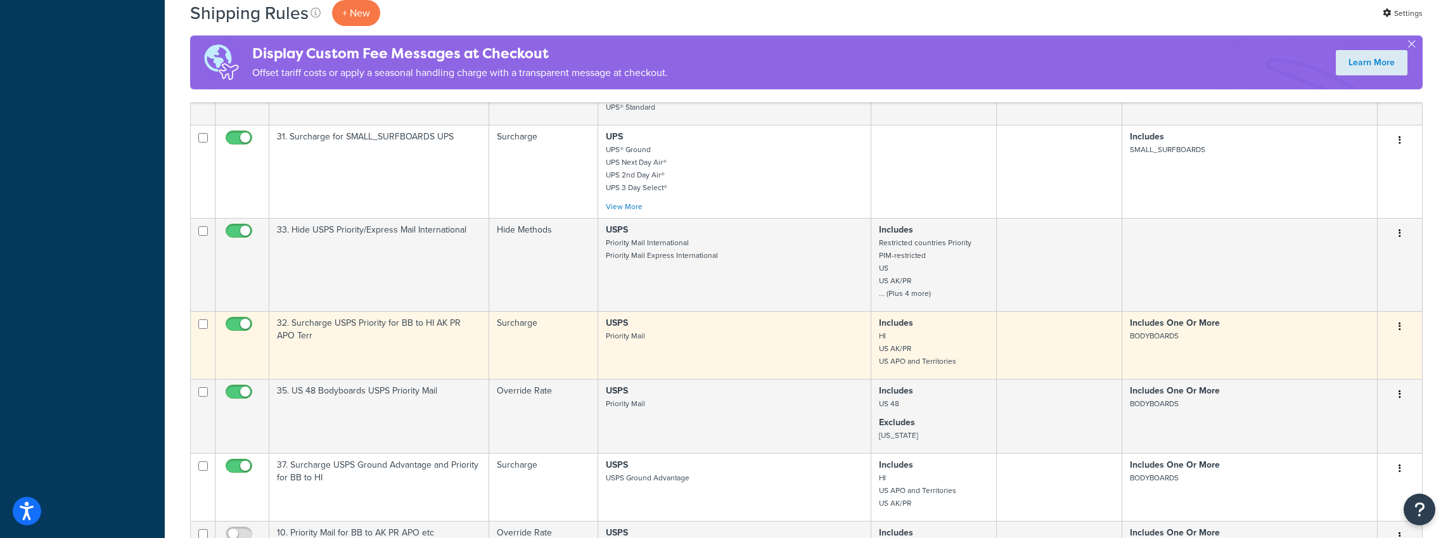
click at [1404, 317] on button "button" at bounding box center [1400, 327] width 18 height 20
click at [1343, 338] on link "Edit" at bounding box center [1358, 351] width 100 height 26
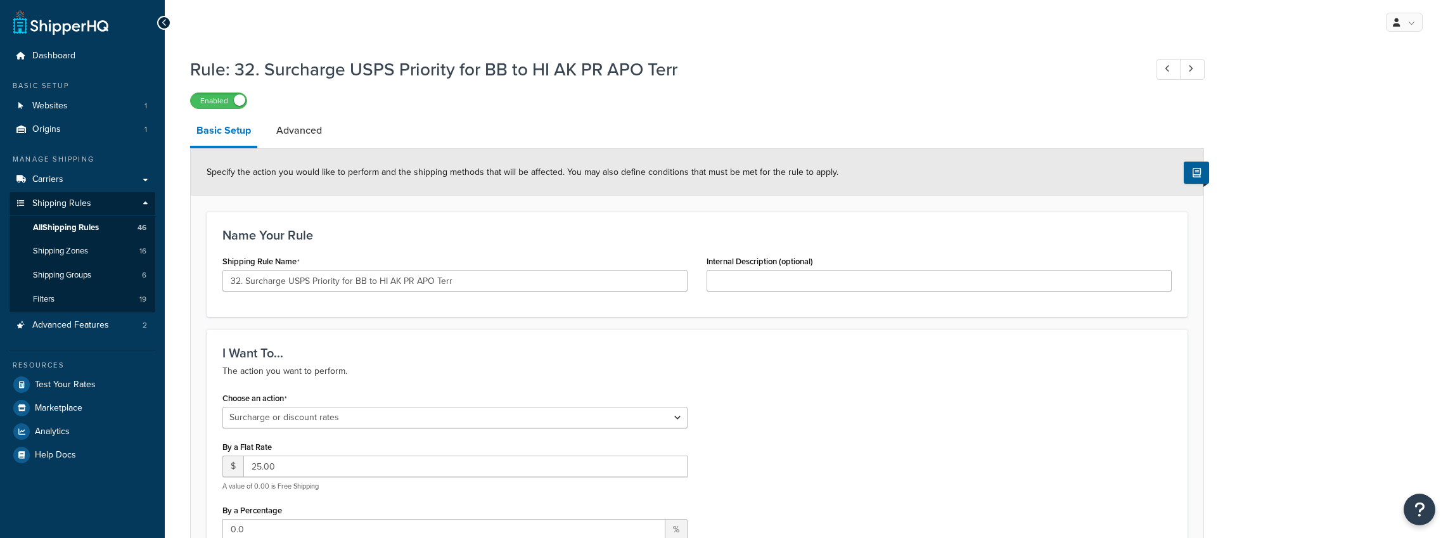
select select "SURCHARGE"
select select "SHIPPING_GROUP"
click at [302, 136] on link "Advanced" at bounding box center [299, 130] width 58 height 30
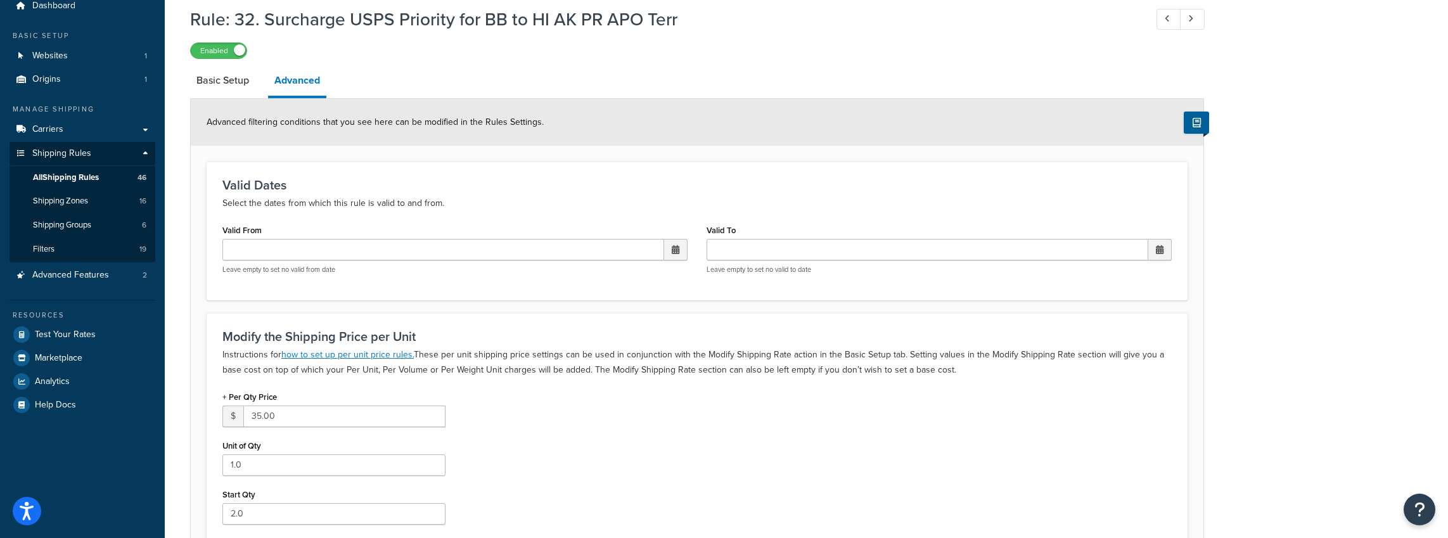
scroll to position [112, 0]
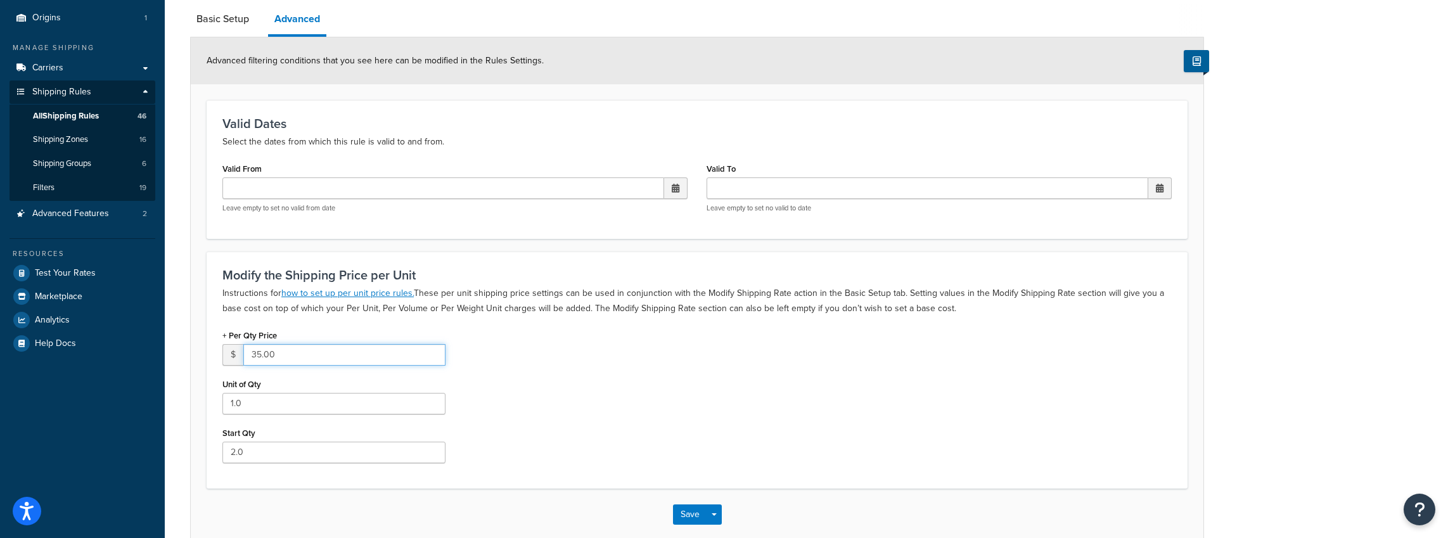
drag, startPoint x: 271, startPoint y: 352, endPoint x: 185, endPoint y: 352, distance: 85.6
click at [185, 352] on div "Rule: 32. Surcharge USPS Priority for BB to HI AK PR APO Terr Enabled Basic Set…" at bounding box center [807, 256] width 1284 height 634
type input "40"
click at [694, 513] on button "Save" at bounding box center [690, 515] width 34 height 20
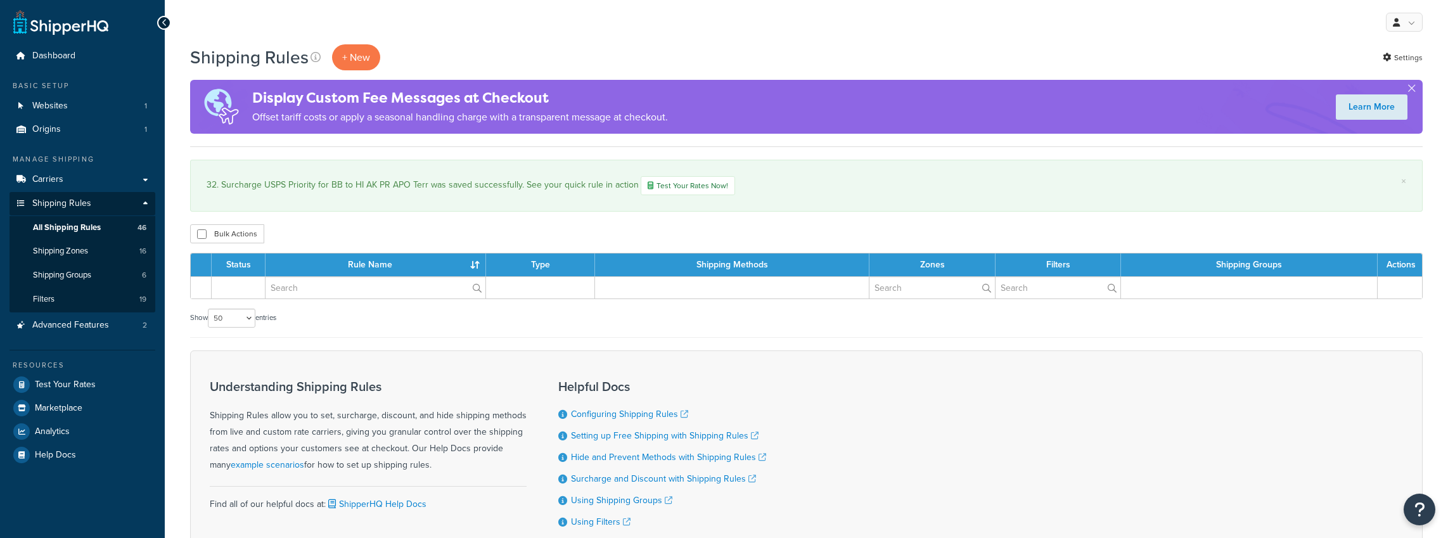
select select "50"
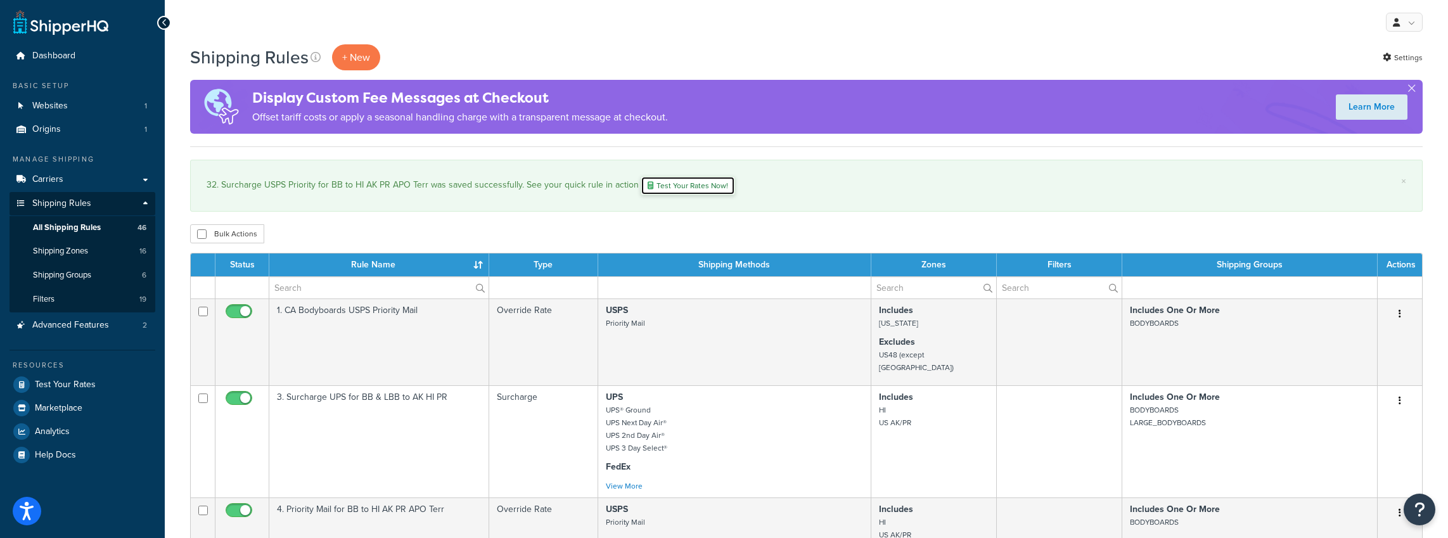
click at [700, 190] on link "Test Your Rates Now!" at bounding box center [688, 185] width 94 height 19
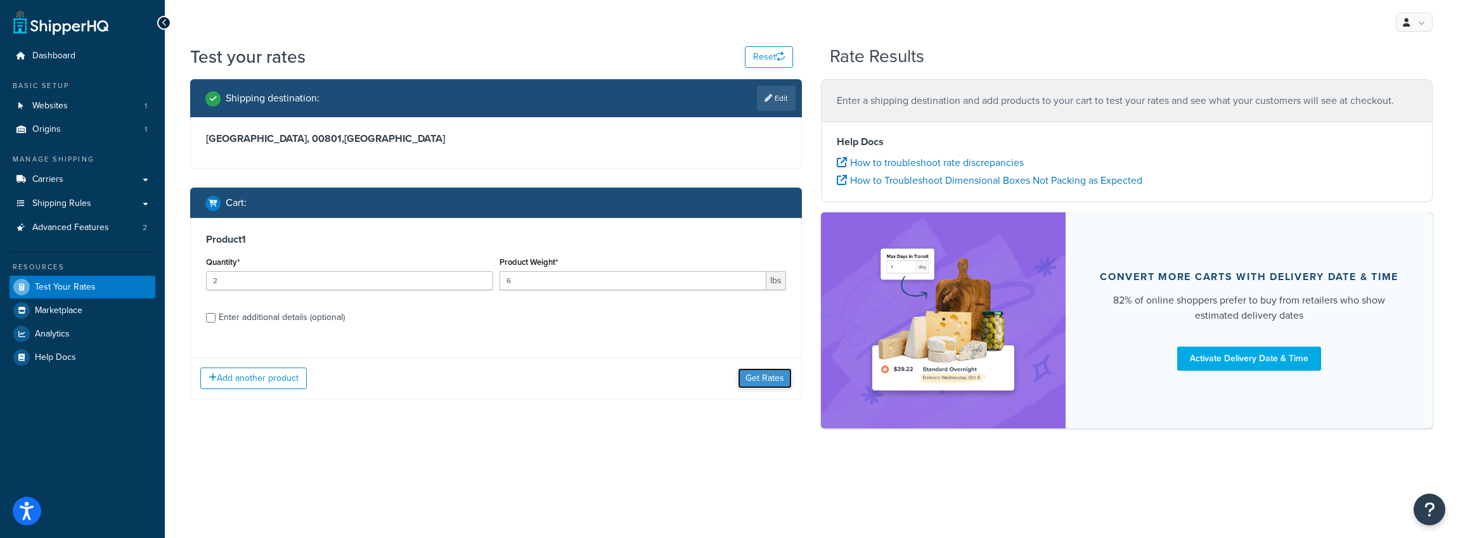
click at [755, 377] on button "Get Rates" at bounding box center [765, 378] width 54 height 20
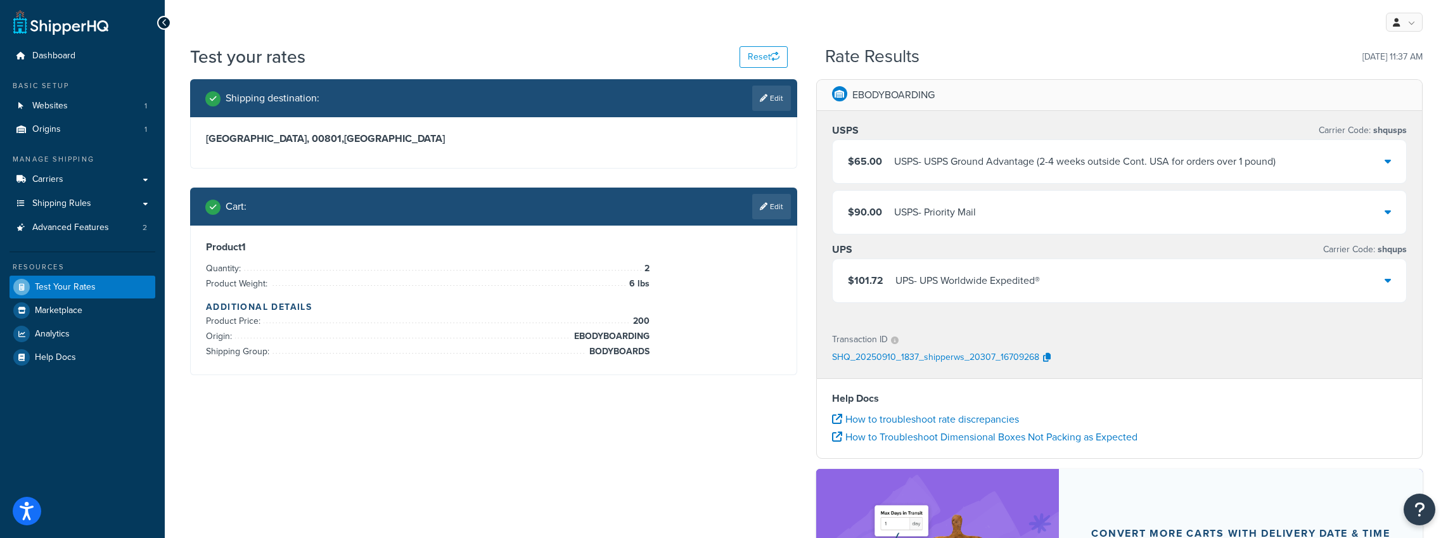
click at [773, 207] on link "Edit" at bounding box center [771, 206] width 39 height 25
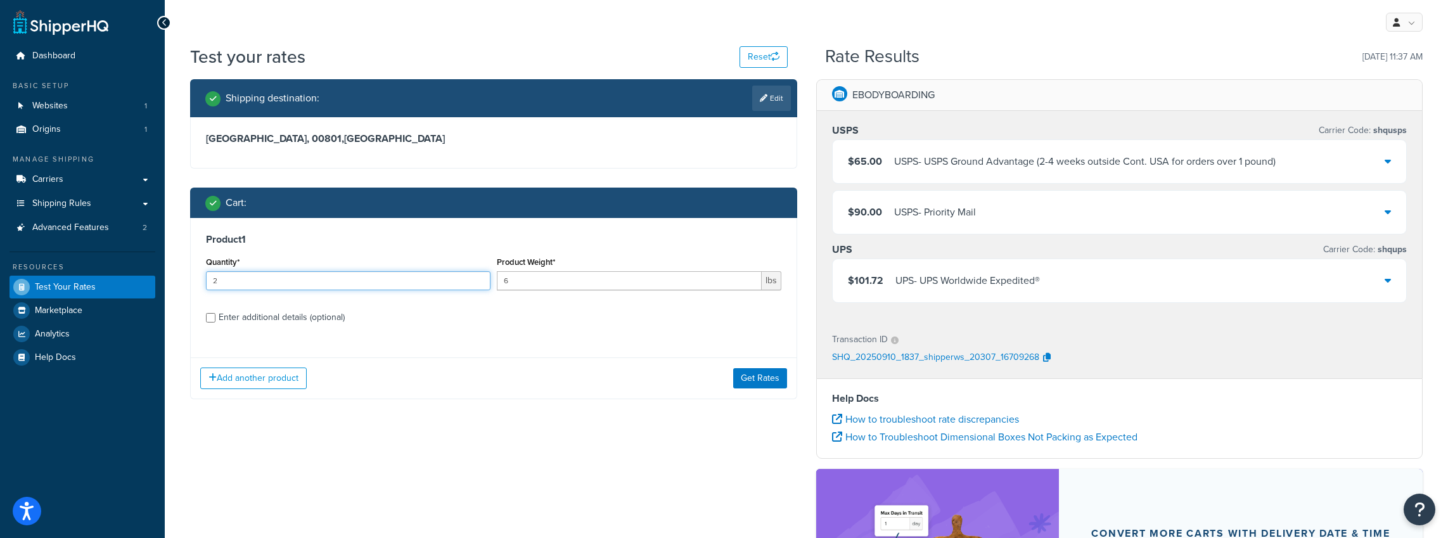
drag, startPoint x: 237, startPoint y: 280, endPoint x: 128, endPoint y: 275, distance: 109.1
click at [128, 275] on div "Dashboard Basic Setup Websites 1 Origins 1 Manage Shipping Carriers Carriers Al…" at bounding box center [724, 380] width 1448 height 761
type input "4"
click at [756, 378] on button "Get Rates" at bounding box center [760, 378] width 54 height 20
